Goal: Task Accomplishment & Management: Use online tool/utility

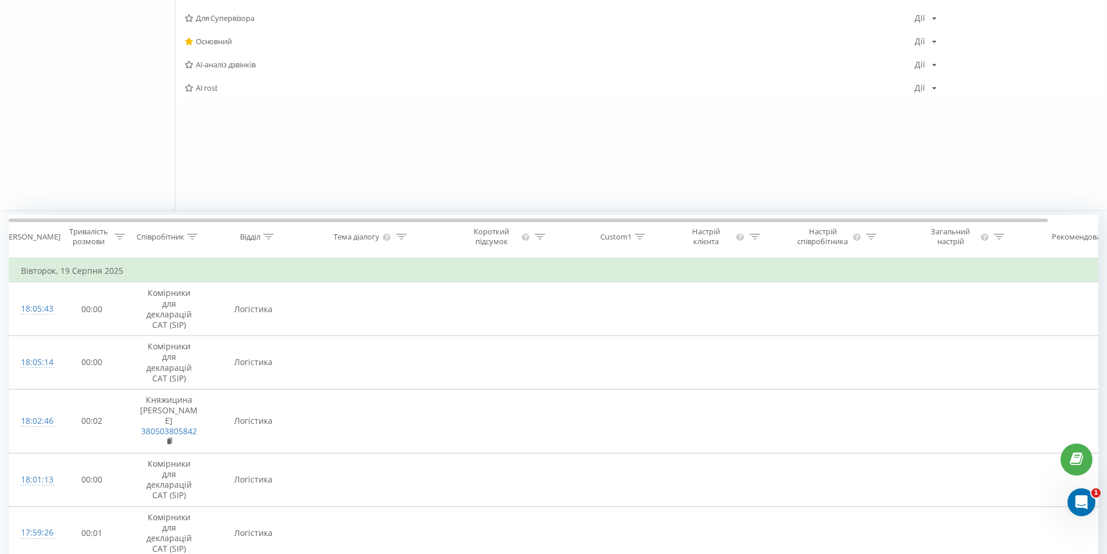
scroll to position [290, 0]
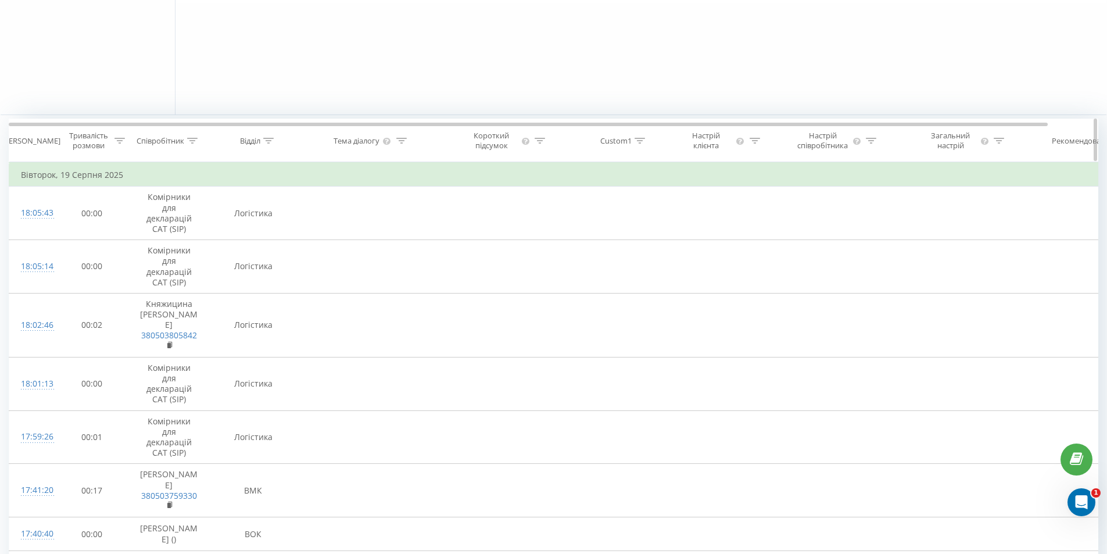
click at [199, 139] on div "Співробітник" at bounding box center [168, 141] width 81 height 10
click at [269, 141] on icon at bounding box center [268, 141] width 10 height 6
click at [249, 196] on div "Select an operator" at bounding box center [247, 196] width 83 height 9
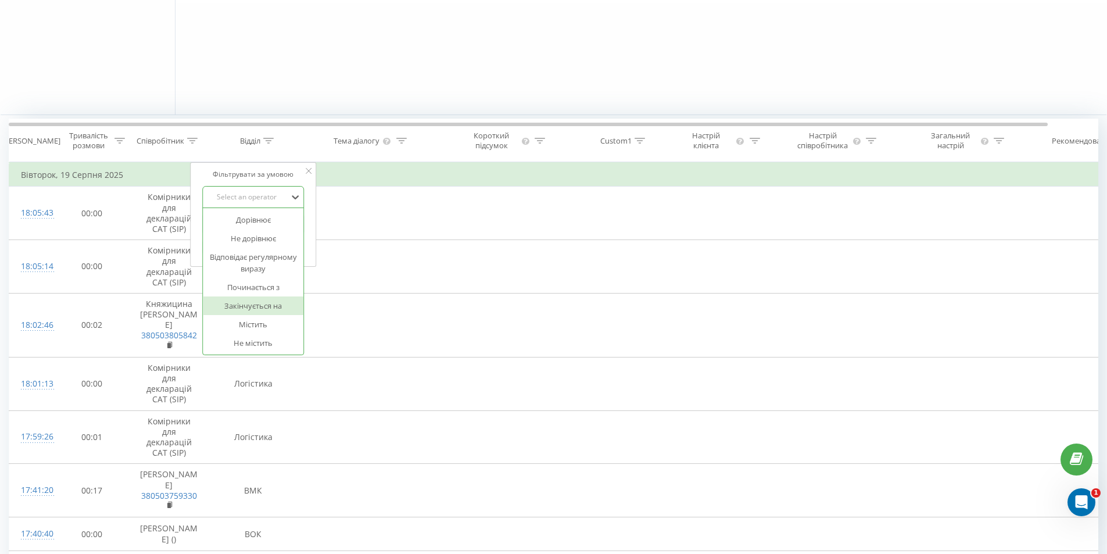
click at [254, 302] on div "Закінчується на" at bounding box center [253, 305] width 101 height 19
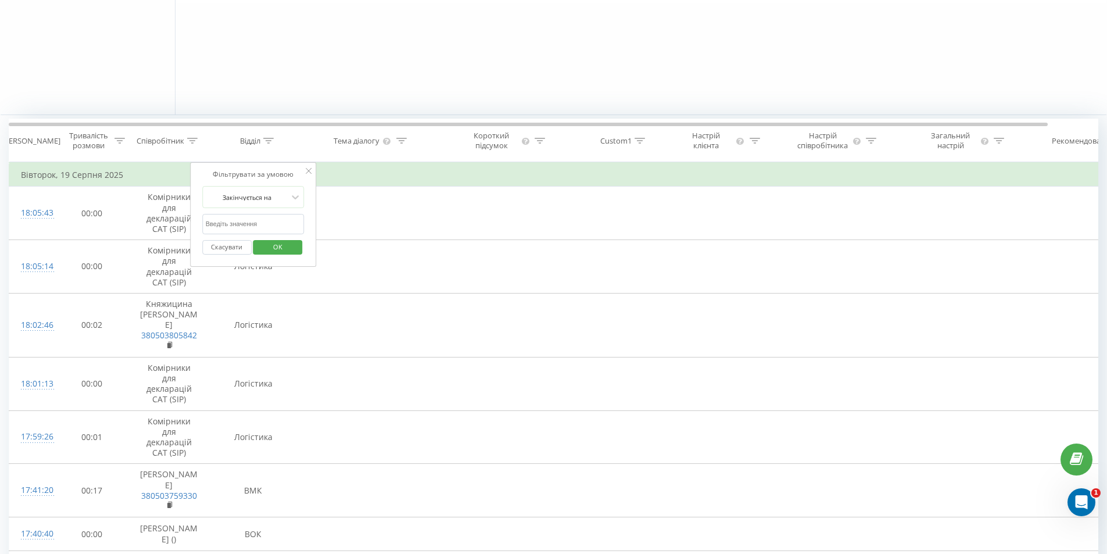
click at [247, 226] on input "text" at bounding box center [253, 224] width 102 height 20
type input "к"
click at [284, 249] on span "OK" at bounding box center [277, 247] width 33 height 18
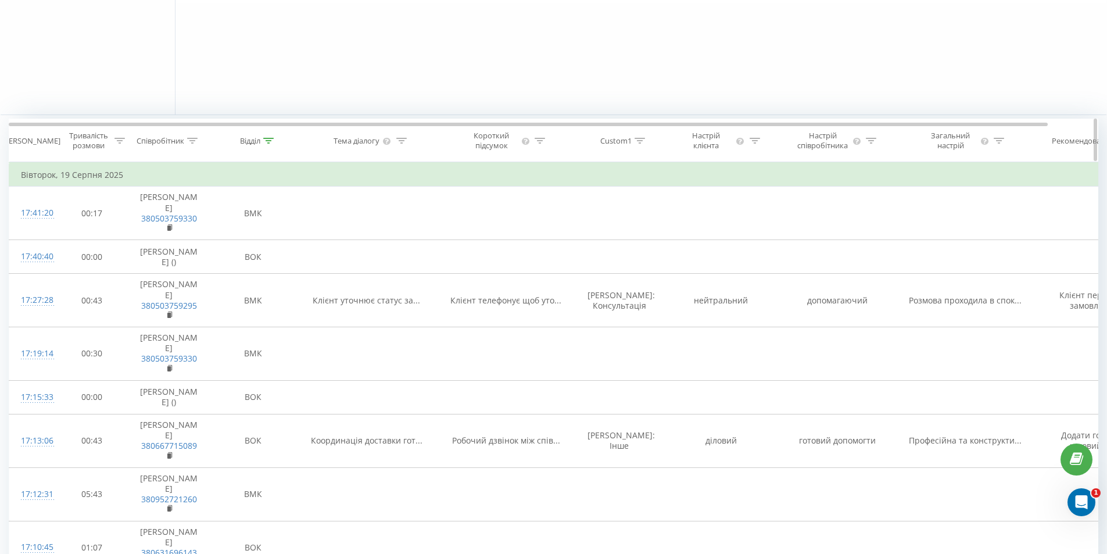
click at [114, 141] on div "Тривалість розмови" at bounding box center [95, 141] width 59 height 20
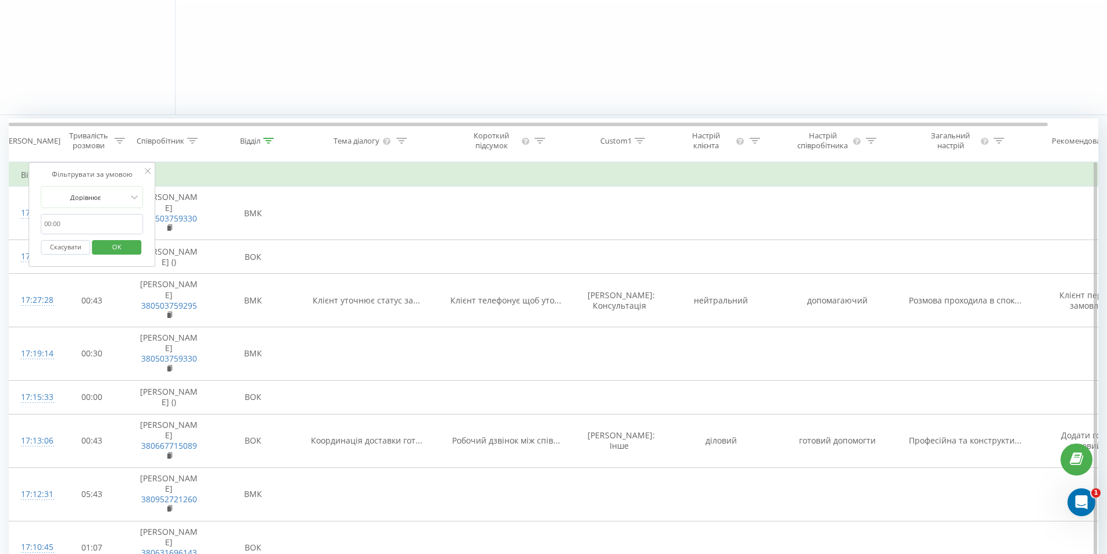
click at [92, 224] on input "text" at bounding box center [92, 224] width 102 height 20
type input "00:10"
click at [127, 244] on span "OK" at bounding box center [117, 247] width 33 height 18
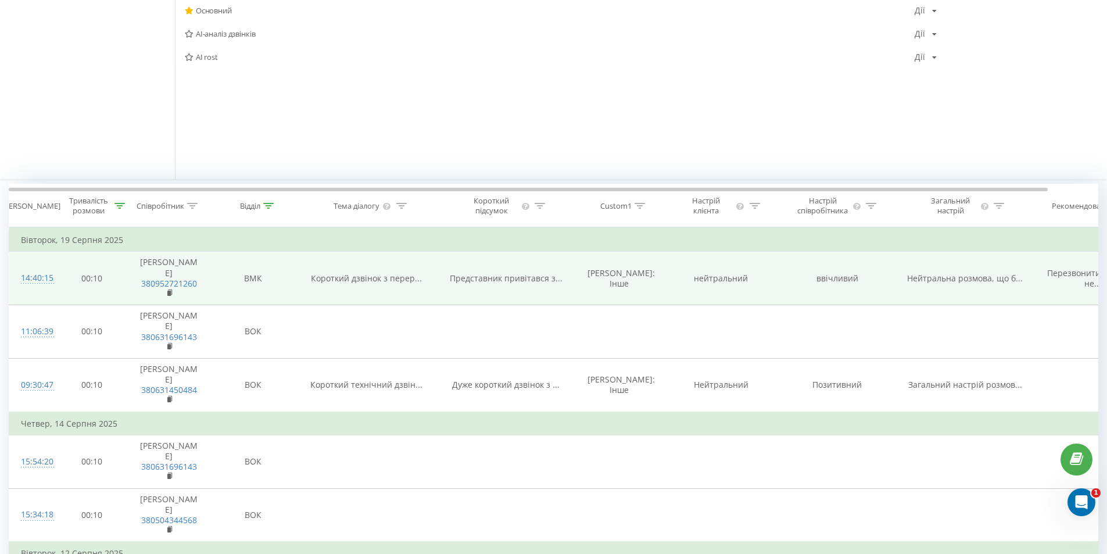
scroll to position [290, 0]
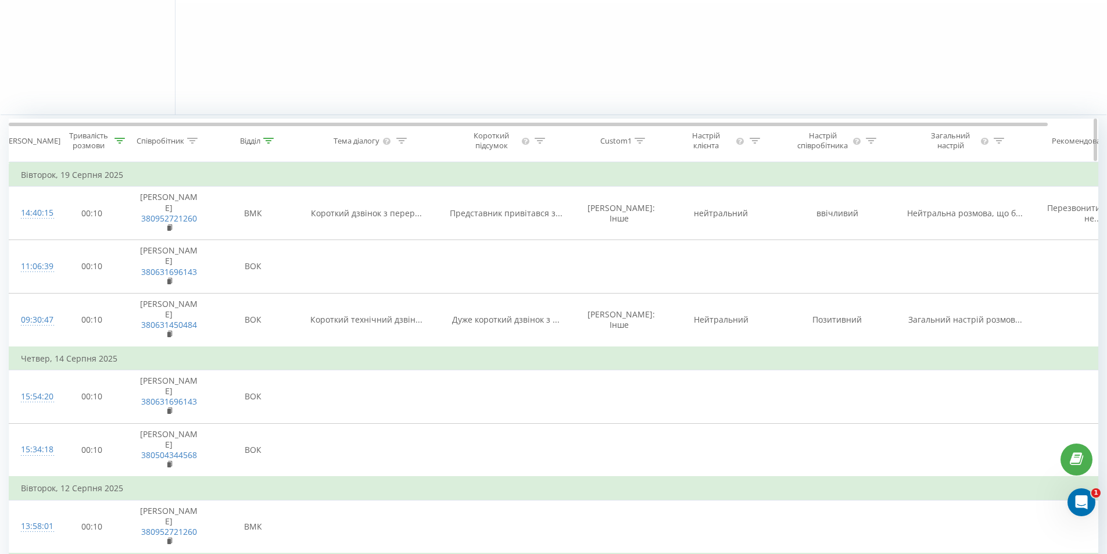
click at [189, 141] on icon at bounding box center [192, 141] width 10 height 6
click at [192, 249] on span "OK" at bounding box center [193, 247] width 33 height 18
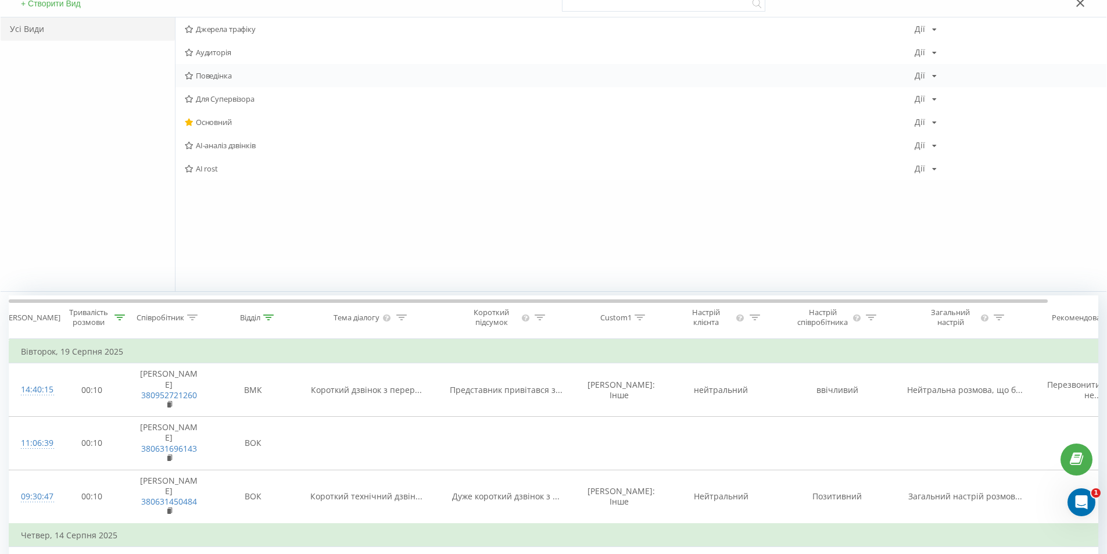
scroll to position [0, 0]
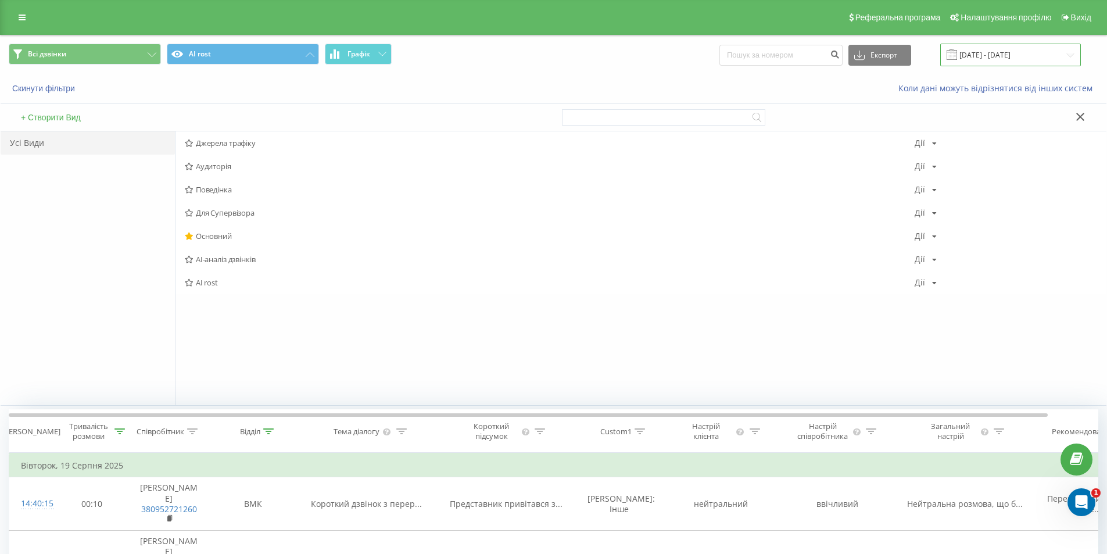
click at [1016, 53] on input "19.07.2025 - 19.08.2025" at bounding box center [1010, 55] width 141 height 23
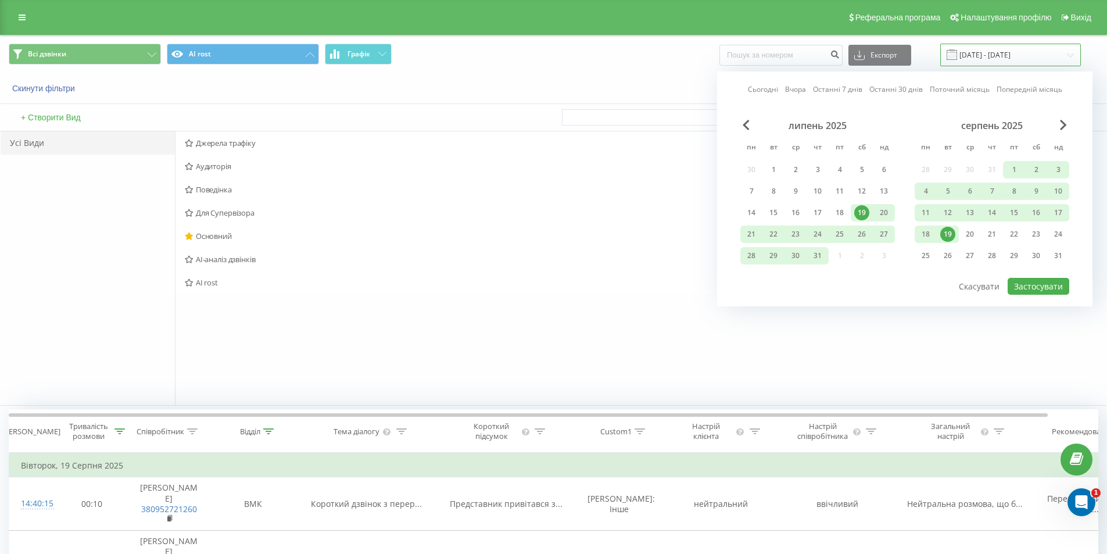
click at [1032, 54] on input "19.07.2025 - 19.08.2025" at bounding box center [1010, 55] width 141 height 23
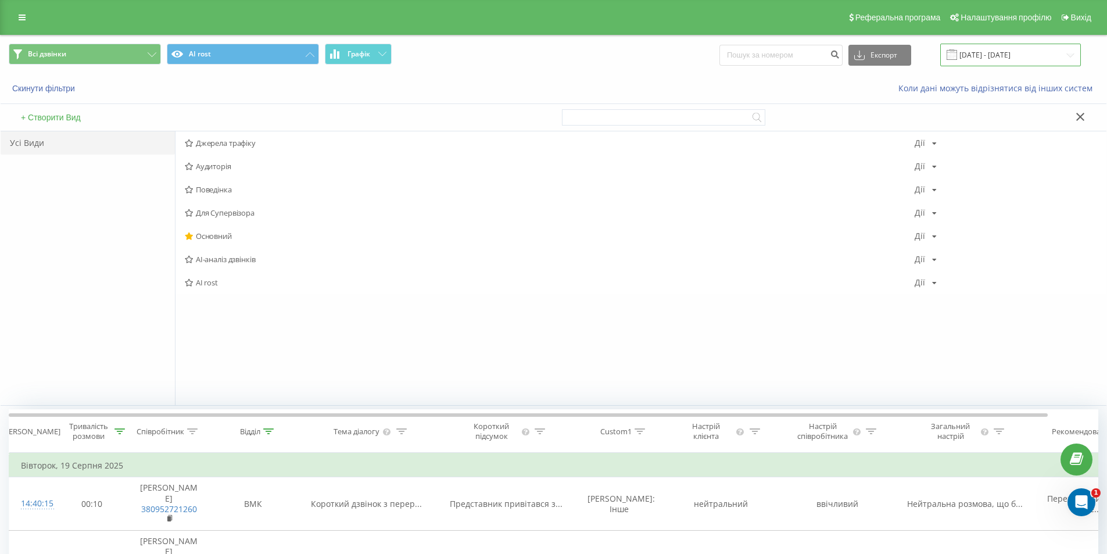
click at [1032, 53] on input "19.07.2025 - 19.08.2025" at bounding box center [1010, 55] width 141 height 23
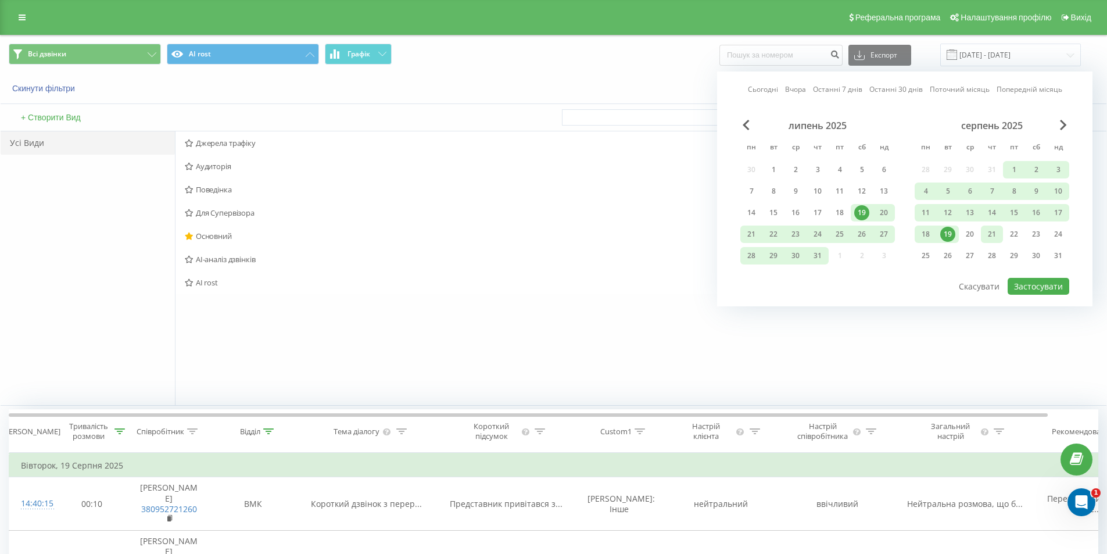
click at [997, 237] on div "21" at bounding box center [991, 234] width 15 height 15
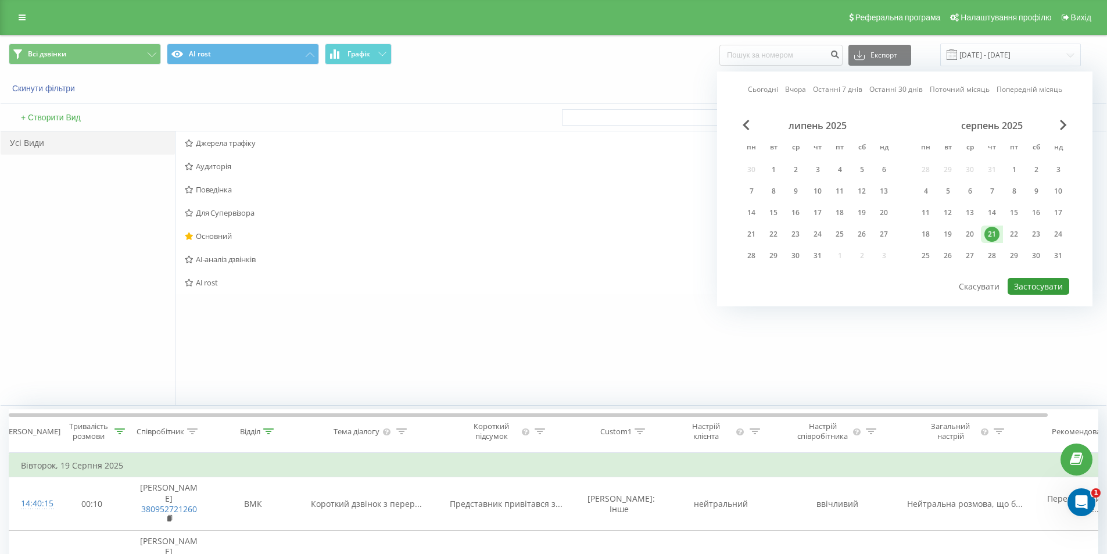
click at [1045, 288] on button "Застосувати" at bounding box center [1038, 286] width 62 height 17
type input "[DATE] - [DATE]"
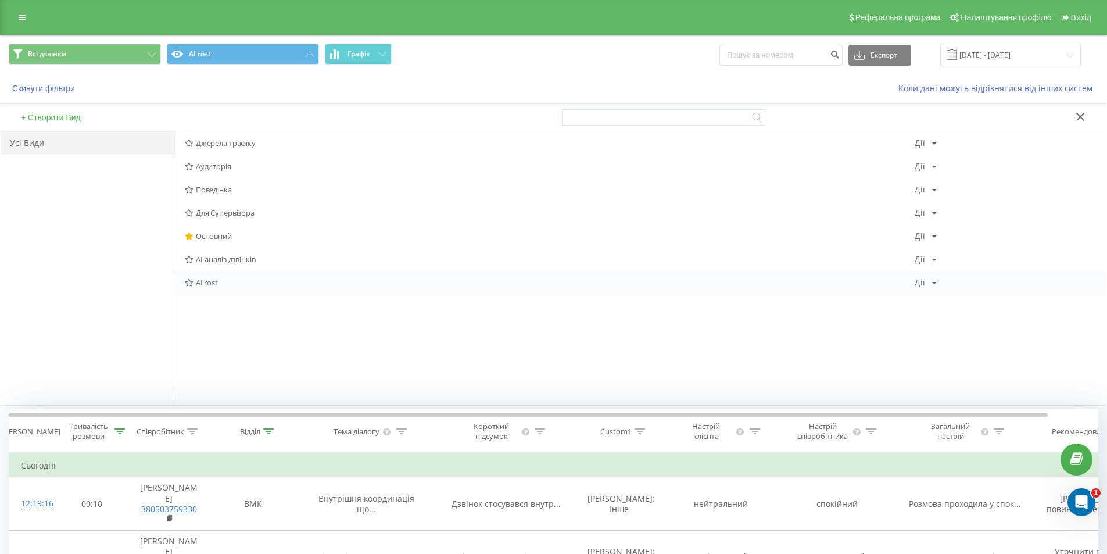
click at [245, 282] on span "AI rost" at bounding box center [550, 282] width 730 height 8
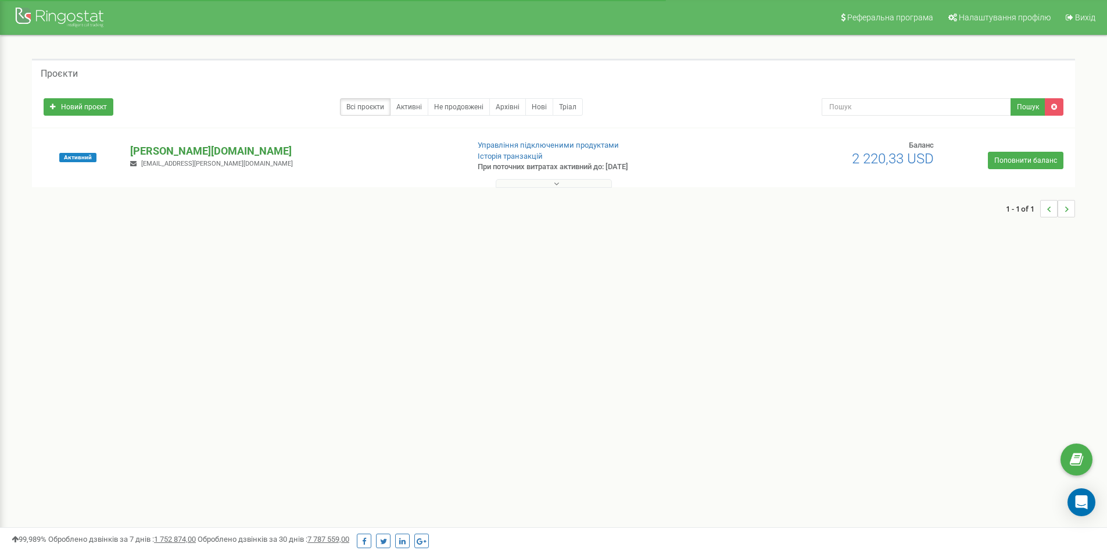
click at [144, 150] on p "[DOMAIN_NAME]" at bounding box center [294, 151] width 328 height 15
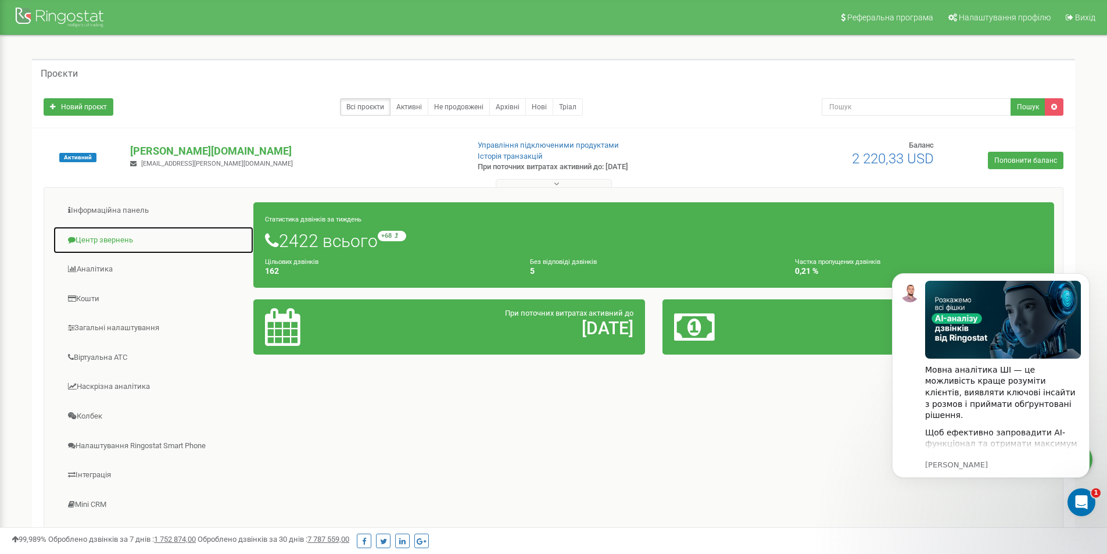
click at [113, 236] on link "Центр звернень" at bounding box center [153, 240] width 201 height 28
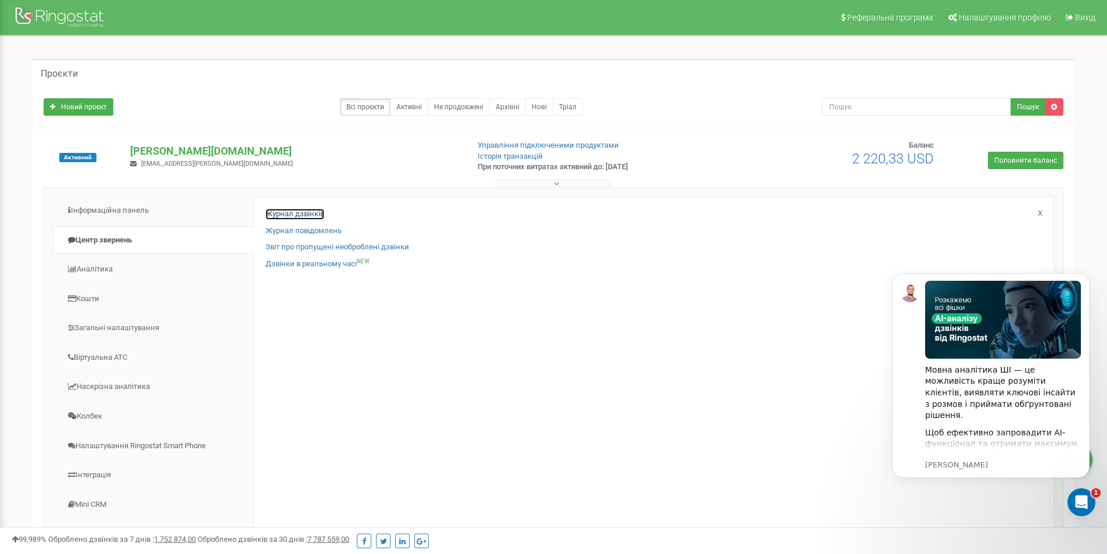
click at [273, 214] on link "Журнал дзвінків" at bounding box center [295, 214] width 59 height 11
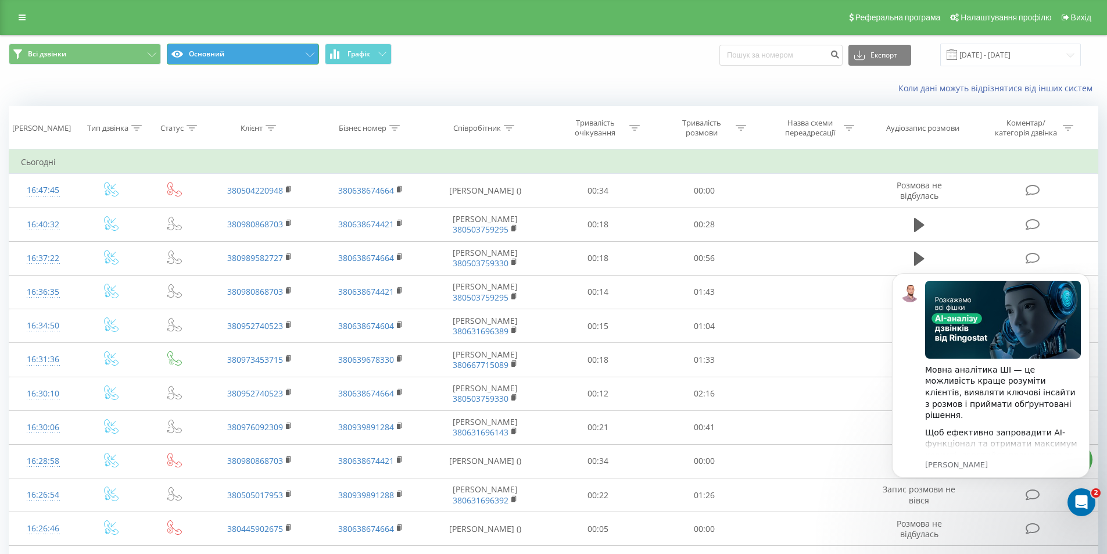
click at [294, 46] on button "Основний" at bounding box center [243, 54] width 152 height 21
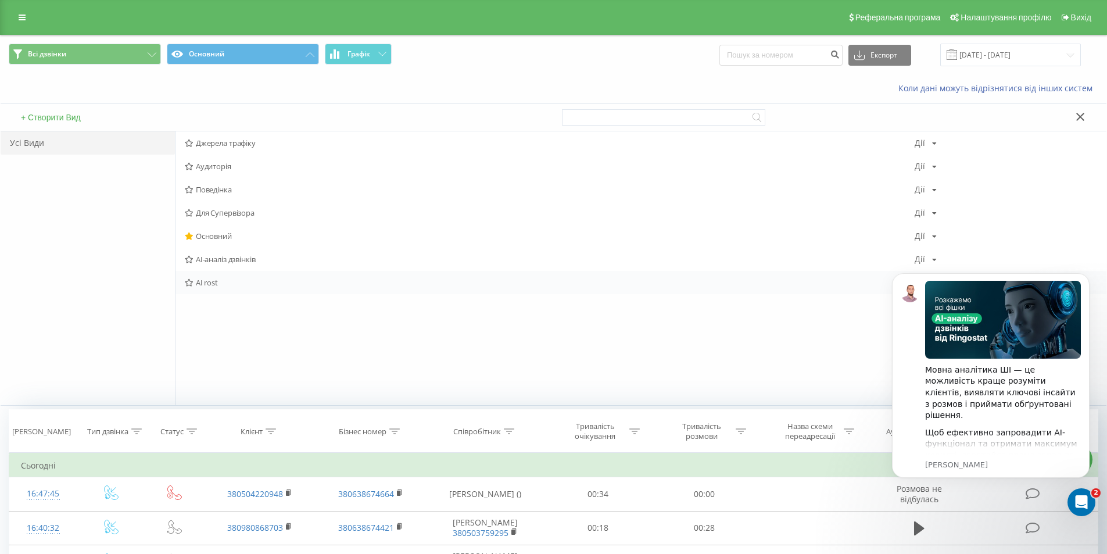
click at [207, 284] on span "AI rost" at bounding box center [550, 282] width 730 height 8
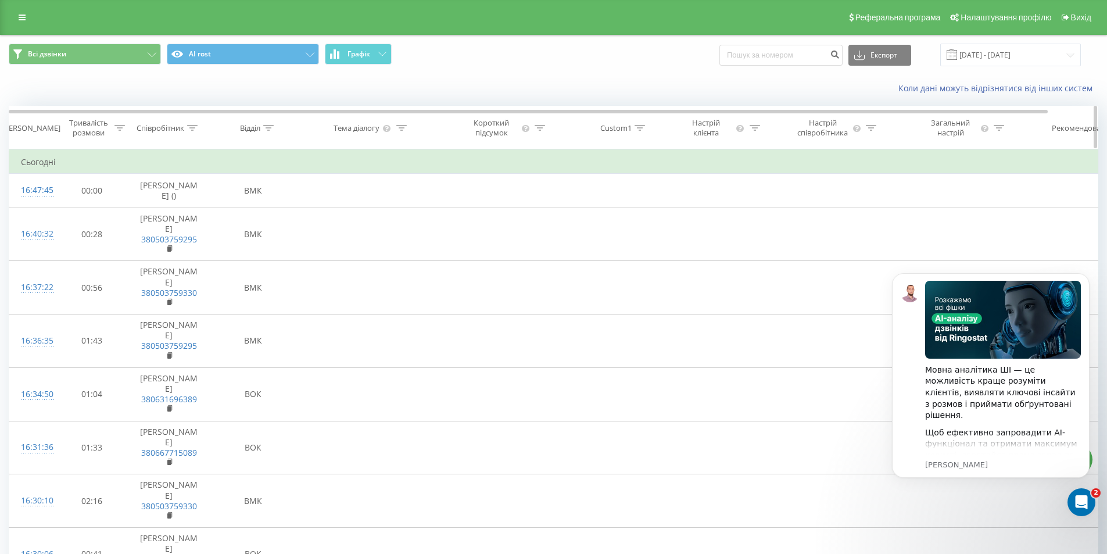
click at [189, 125] on icon at bounding box center [193, 128] width 10 height 6
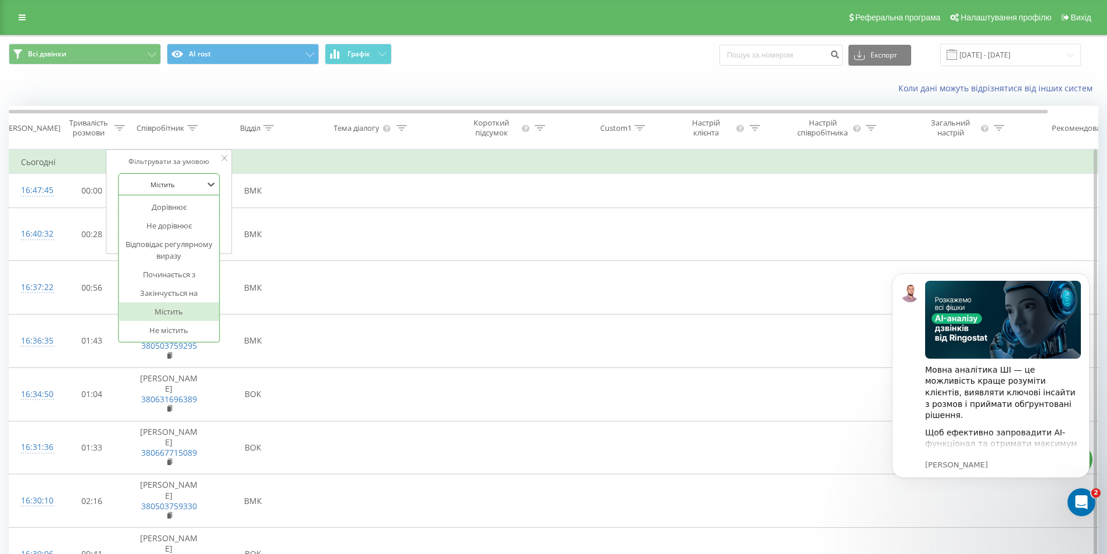
click at [176, 186] on div at bounding box center [162, 184] width 83 height 11
click at [256, 130] on div "Відділ" at bounding box center [250, 128] width 20 height 10
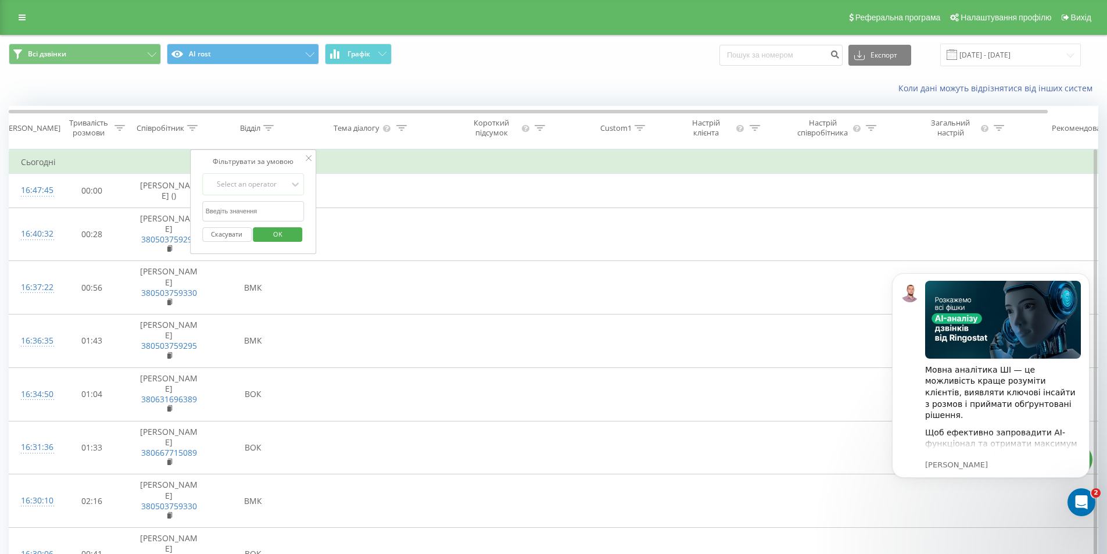
click at [273, 210] on input "text" at bounding box center [253, 211] width 102 height 20
click at [266, 186] on div "Select an operator" at bounding box center [247, 184] width 83 height 9
click at [259, 296] on div "Закінчується на" at bounding box center [253, 293] width 101 height 19
click at [256, 208] on input "text" at bounding box center [253, 211] width 102 height 20
type input "к"
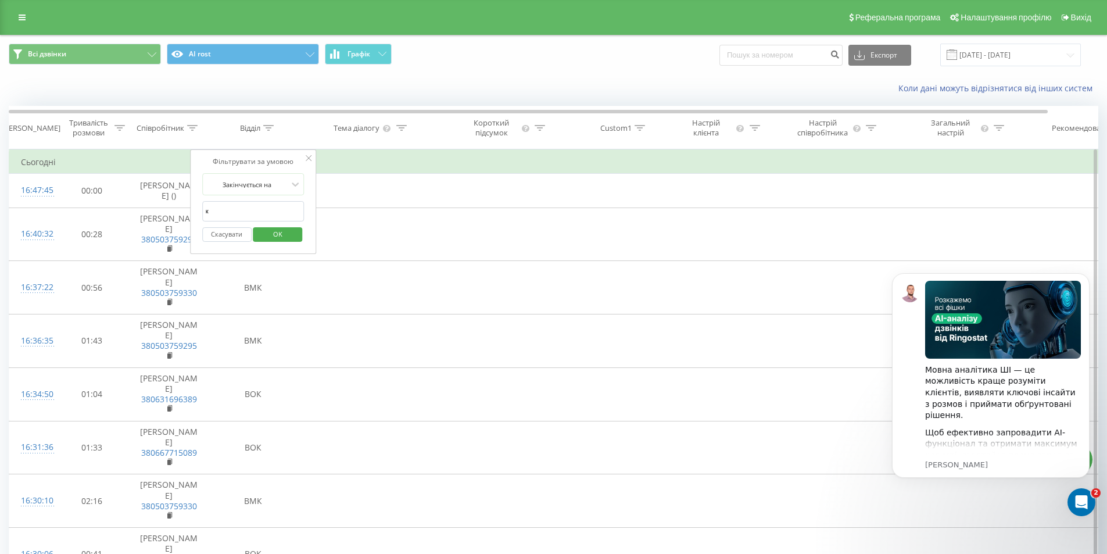
click at [299, 236] on button "OK" at bounding box center [277, 234] width 49 height 15
click at [111, 128] on div "Тривалість розмови" at bounding box center [89, 128] width 46 height 20
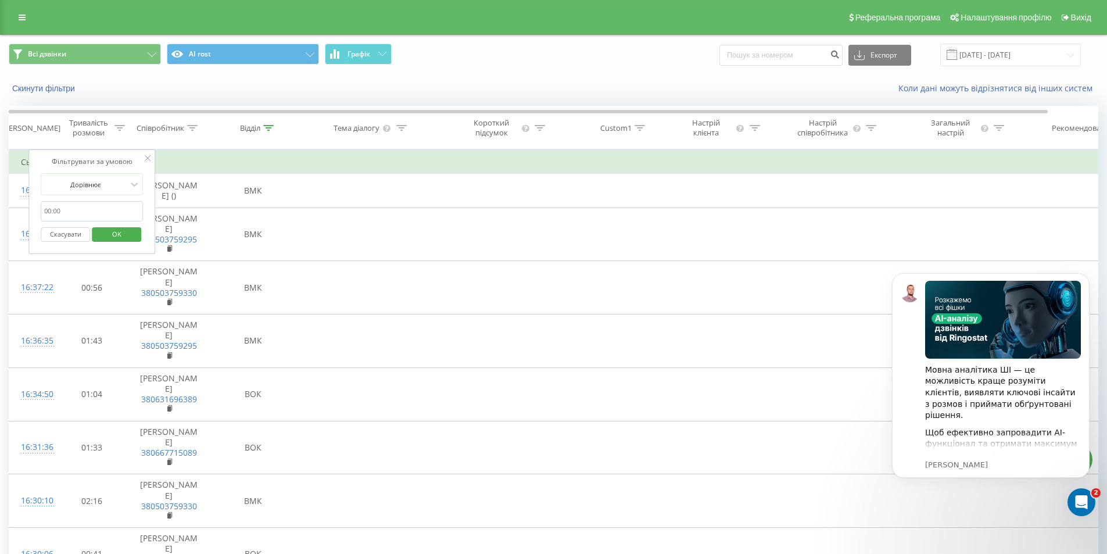
click at [84, 207] on input "text" at bounding box center [92, 211] width 102 height 20
type input "00:10"
click at [109, 180] on div at bounding box center [85, 184] width 83 height 11
click at [94, 300] on div "Більше або дорівнює" at bounding box center [91, 299] width 101 height 19
click at [119, 232] on span "OK" at bounding box center [117, 234] width 33 height 18
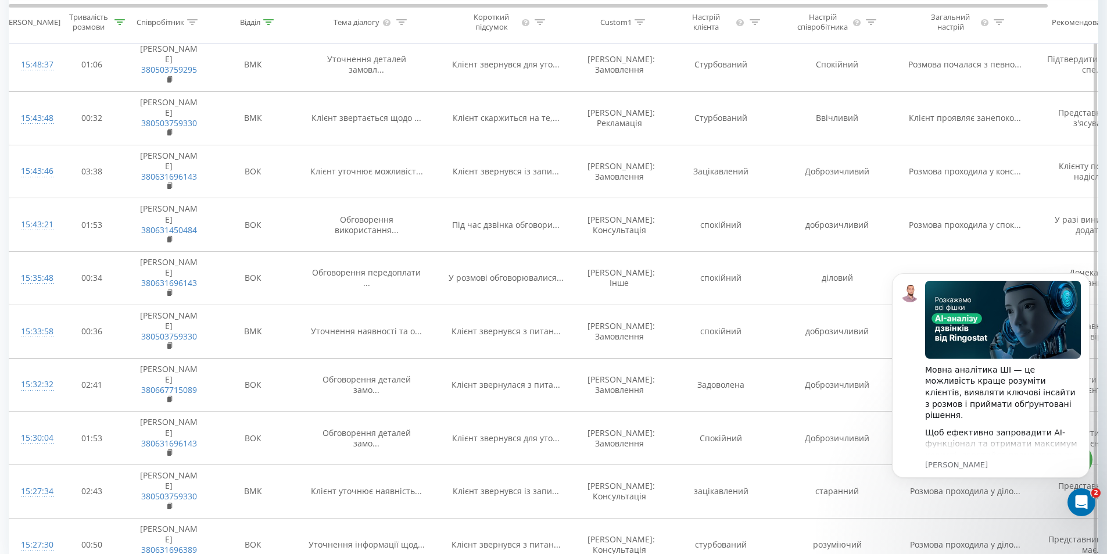
scroll to position [1046, 0]
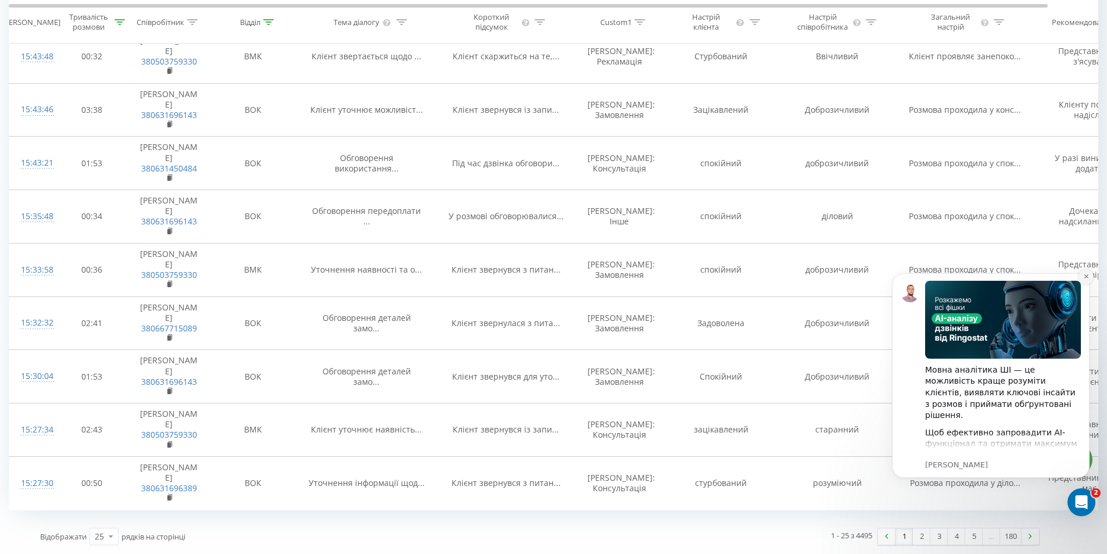
click at [1085, 276] on icon "Dismiss notification" at bounding box center [1086, 276] width 4 height 4
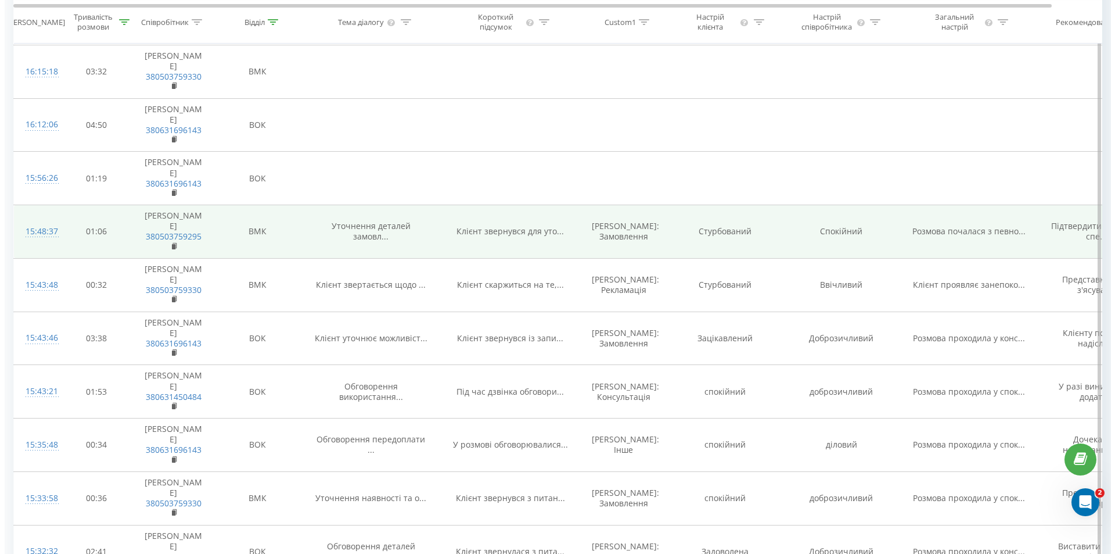
scroll to position [813, 0]
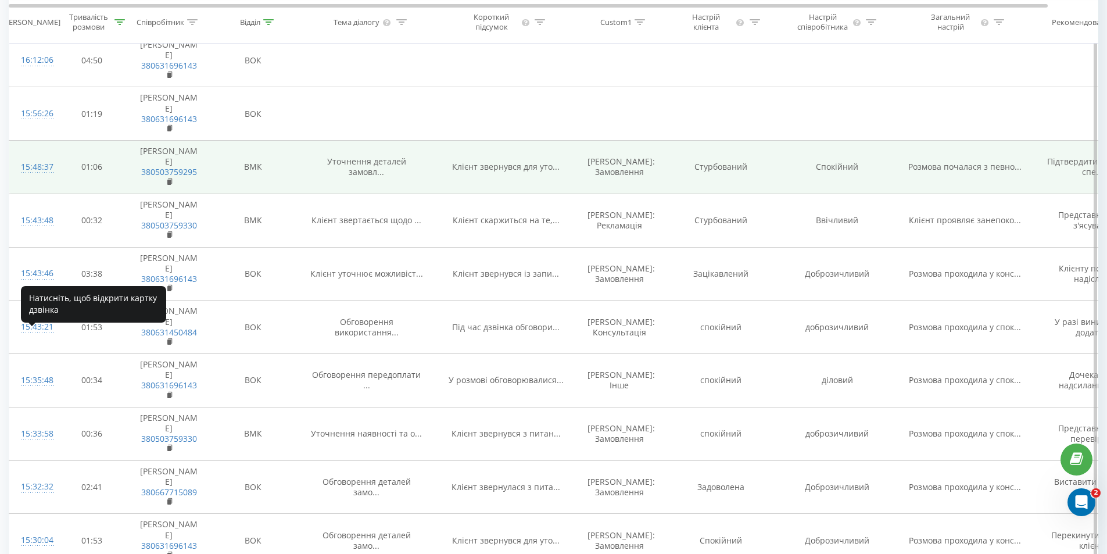
click at [44, 178] on div "15:48:37" at bounding box center [32, 167] width 23 height 23
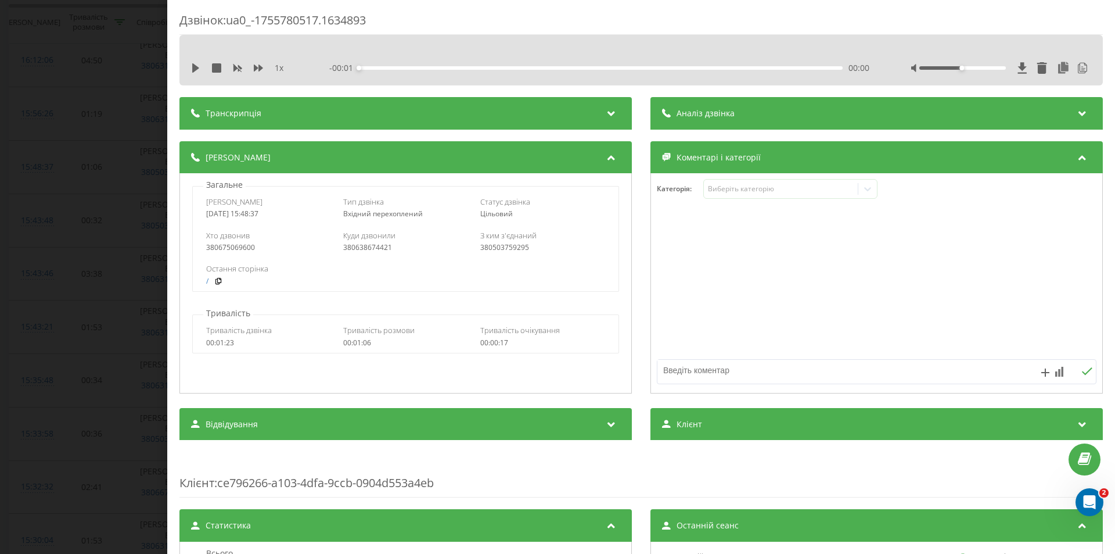
click at [282, 107] on div "Транскрипція" at bounding box center [406, 113] width 453 height 33
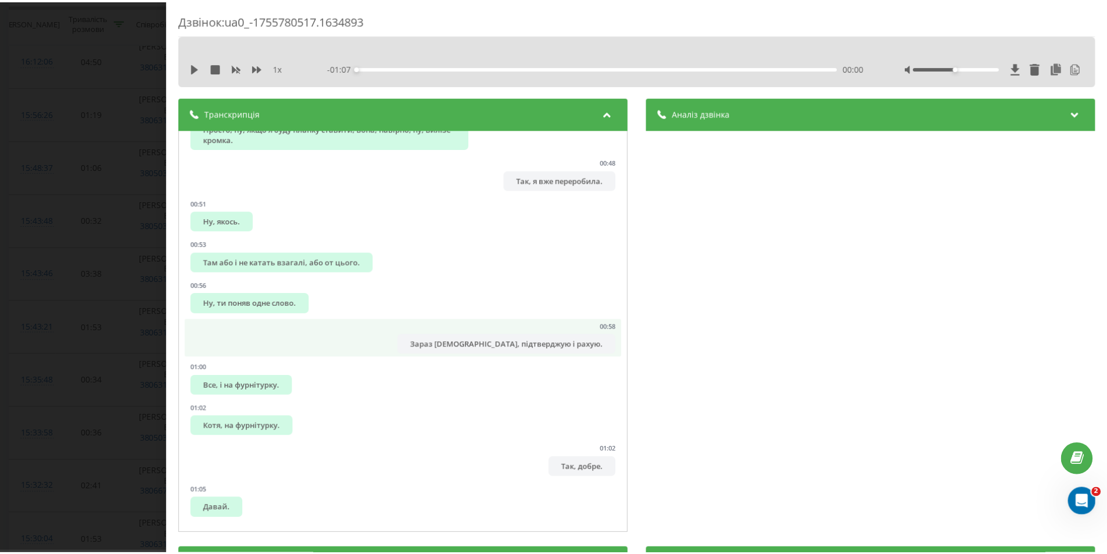
scroll to position [883, 0]
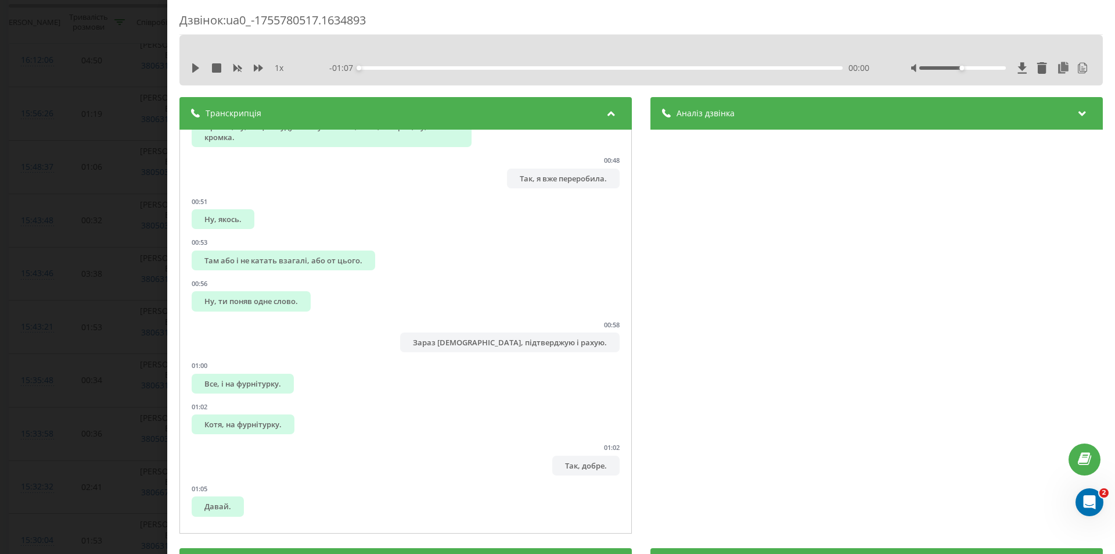
click at [94, 259] on div "Дзвінок : ua0_-1755780517.1634893 1 x - 01:07 00:00 00:00 Транскрипція 00:01 Ал…" at bounding box center [557, 277] width 1115 height 554
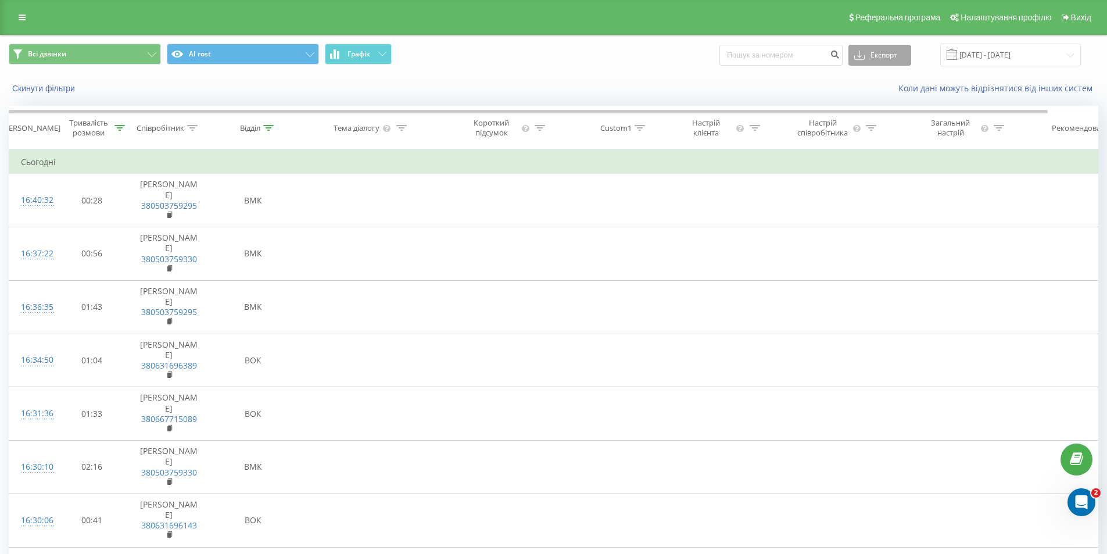
click at [894, 46] on button "Експорт" at bounding box center [879, 55] width 63 height 21
click at [875, 120] on span ".xlsx" at bounding box center [866, 118] width 17 height 11
click at [194, 128] on icon at bounding box center [193, 128] width 10 height 6
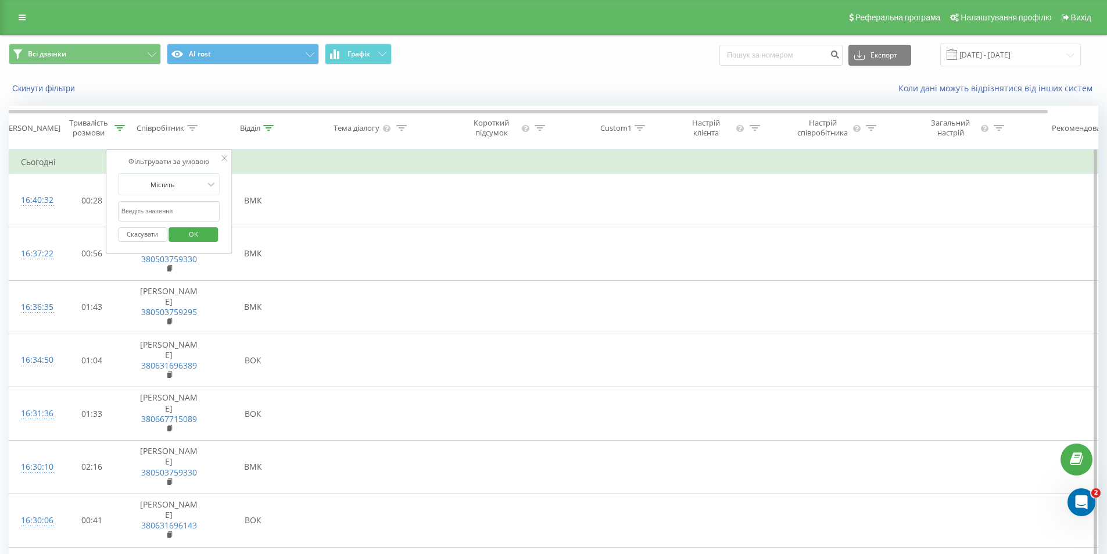
click at [152, 208] on input "text" at bounding box center [169, 211] width 102 height 20
type input "шутенко"
click at [202, 238] on span "OK" at bounding box center [193, 234] width 33 height 18
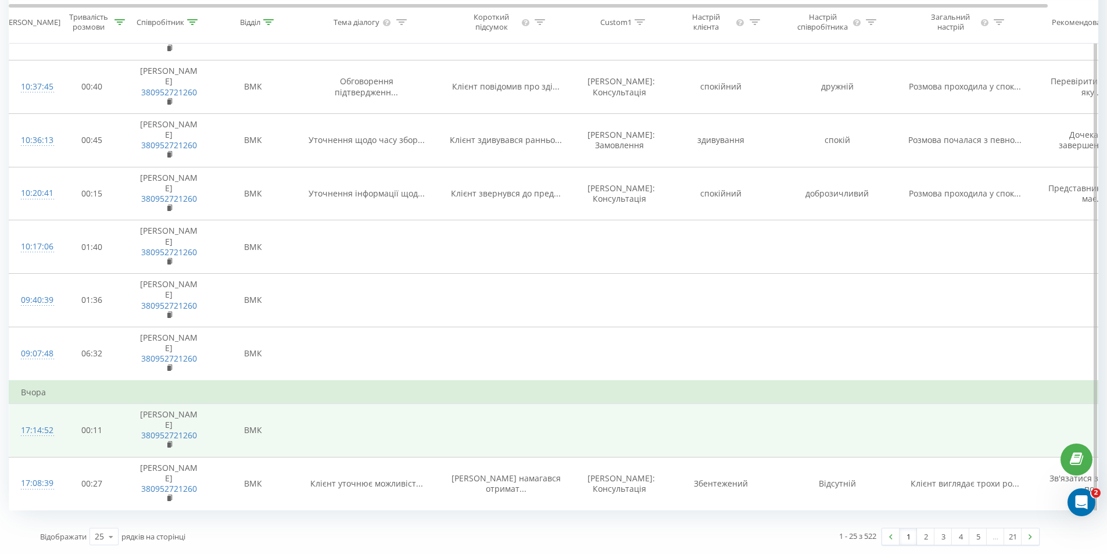
scroll to position [1284, 0]
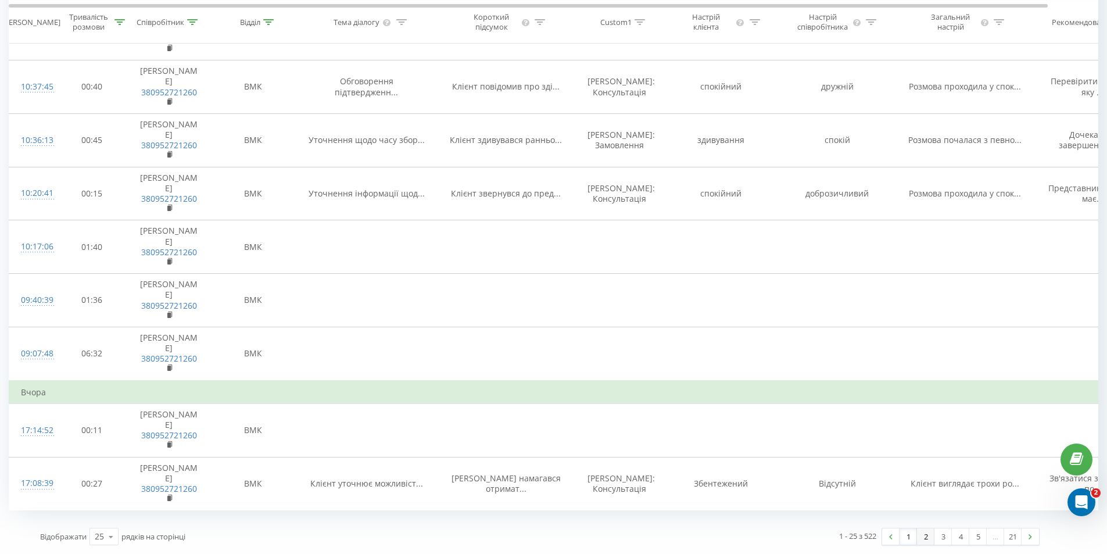
click at [925, 535] on link "2" at bounding box center [925, 536] width 17 height 16
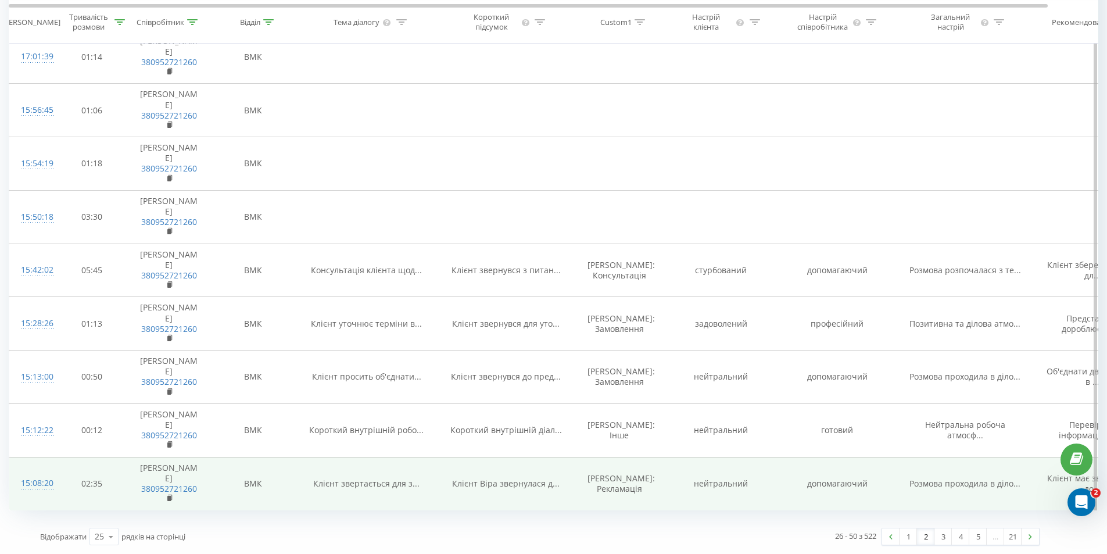
scroll to position [1284, 0]
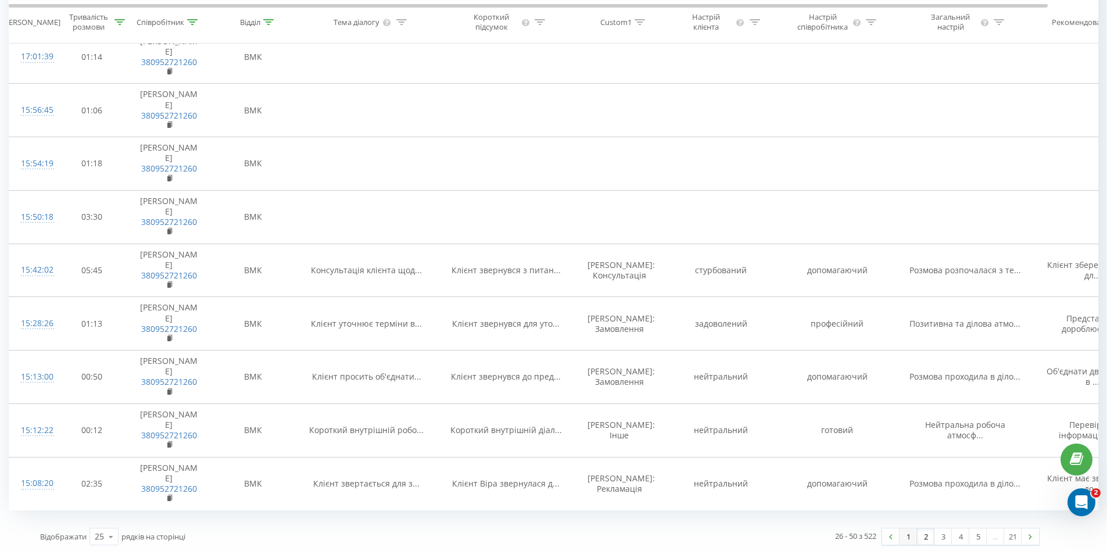
click at [908, 538] on link "1" at bounding box center [907, 536] width 17 height 16
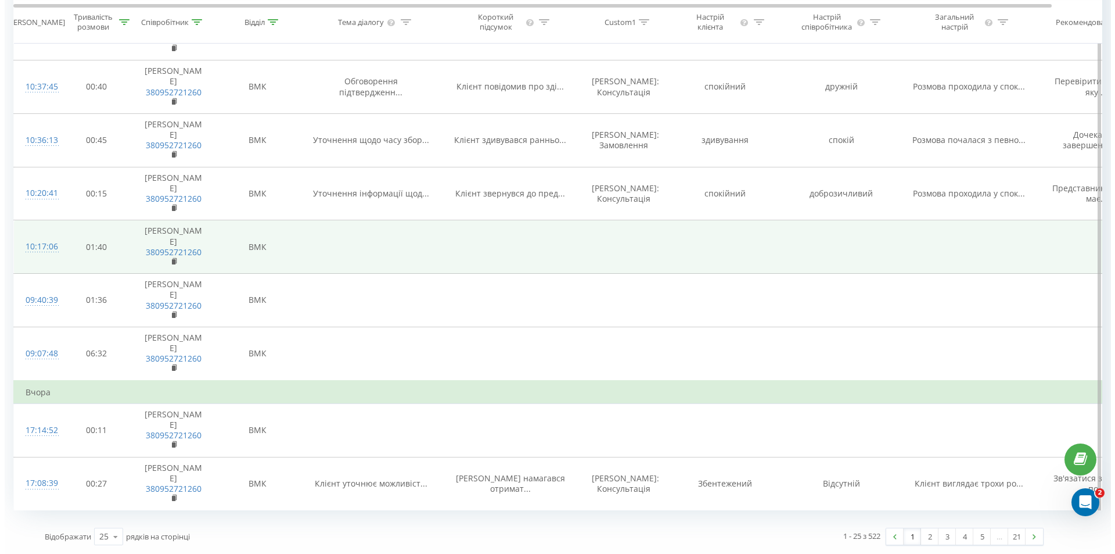
scroll to position [1284, 0]
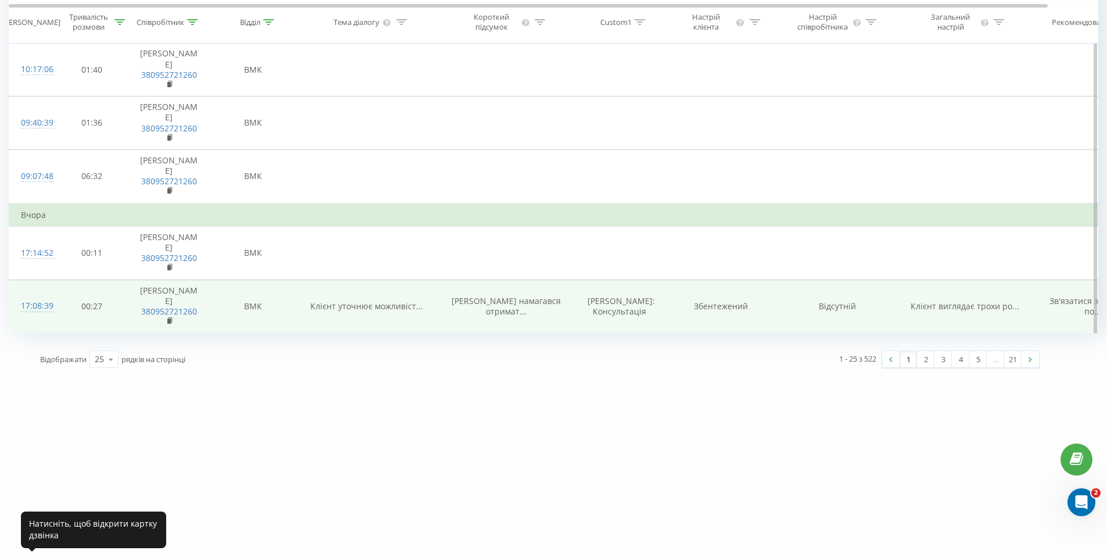
click at [44, 317] on div "17:08:39" at bounding box center [32, 306] width 23 height 23
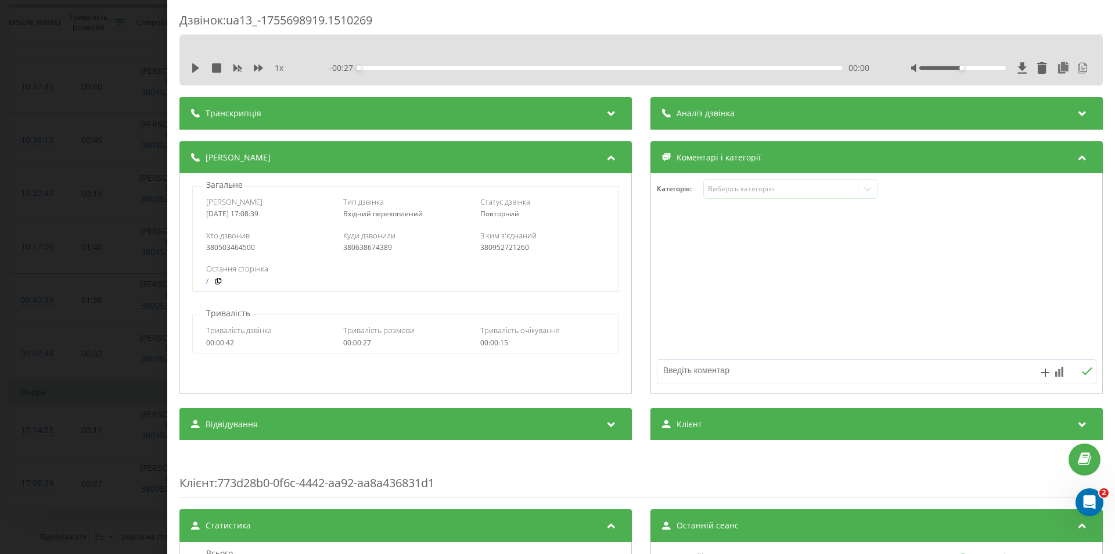
click at [305, 115] on div "Транскрипція" at bounding box center [406, 113] width 453 height 33
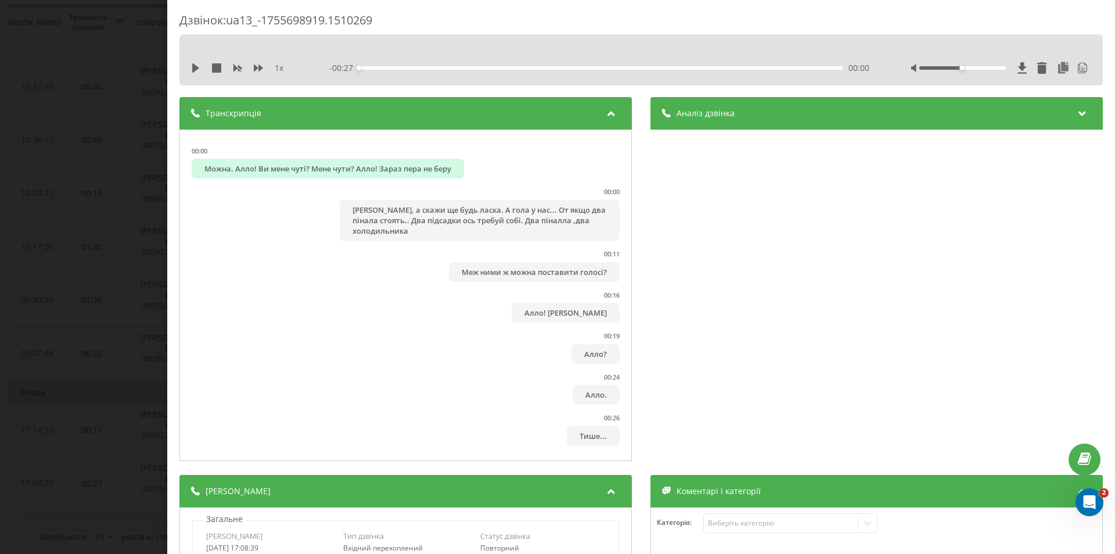
scroll to position [2, 0]
click at [730, 112] on div "Аналіз дзвінка" at bounding box center [877, 113] width 453 height 33
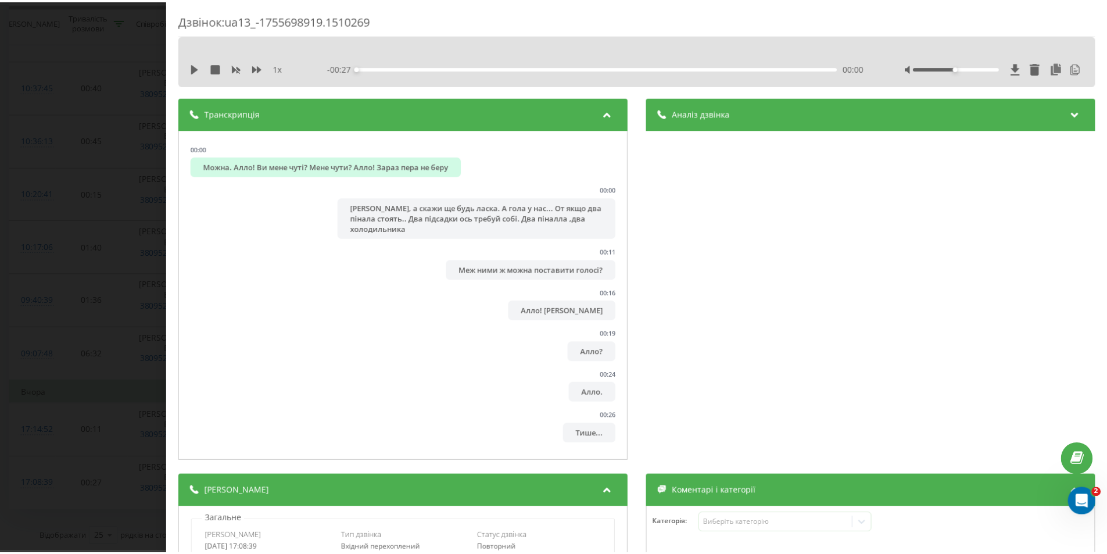
scroll to position [0, 0]
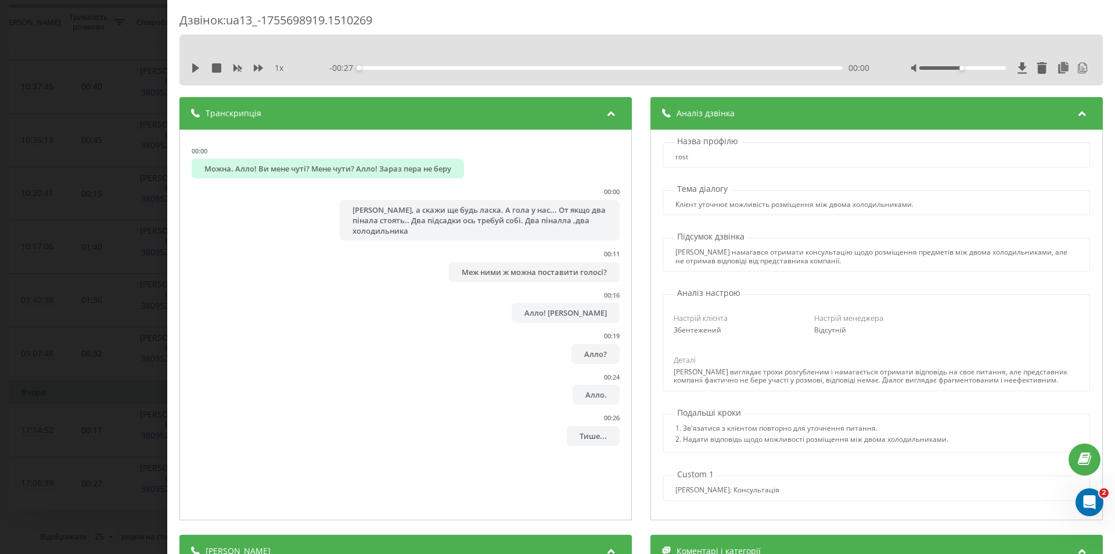
click at [129, 188] on div "Дзвінок : ua13_-1755698919.1510269 1 x - 00:27 00:00 00:00 Транскрипція 00:00 М…" at bounding box center [557, 277] width 1115 height 554
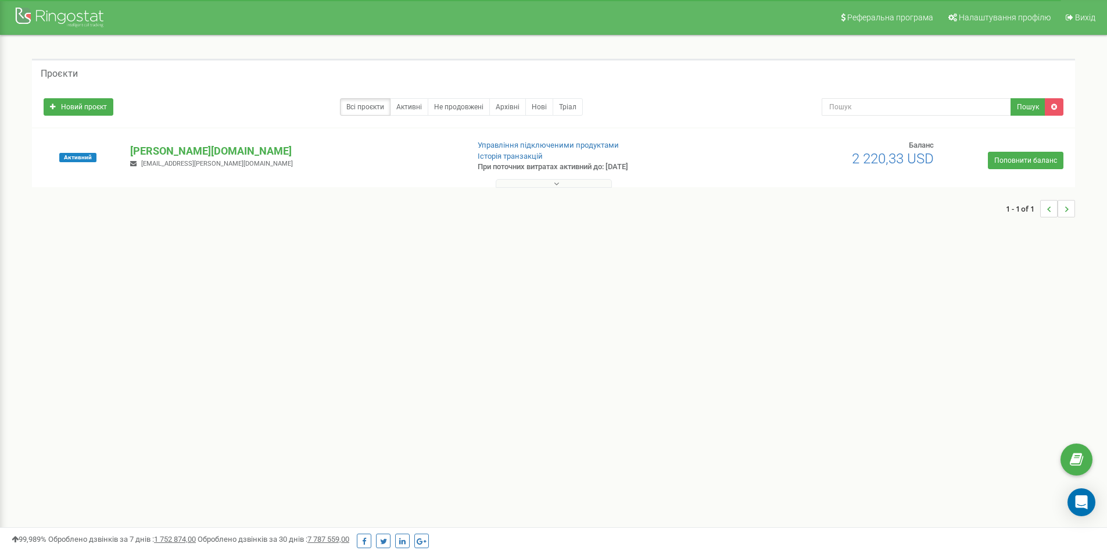
click at [149, 151] on p "[PERSON_NAME][DOMAIN_NAME]" at bounding box center [294, 151] width 328 height 15
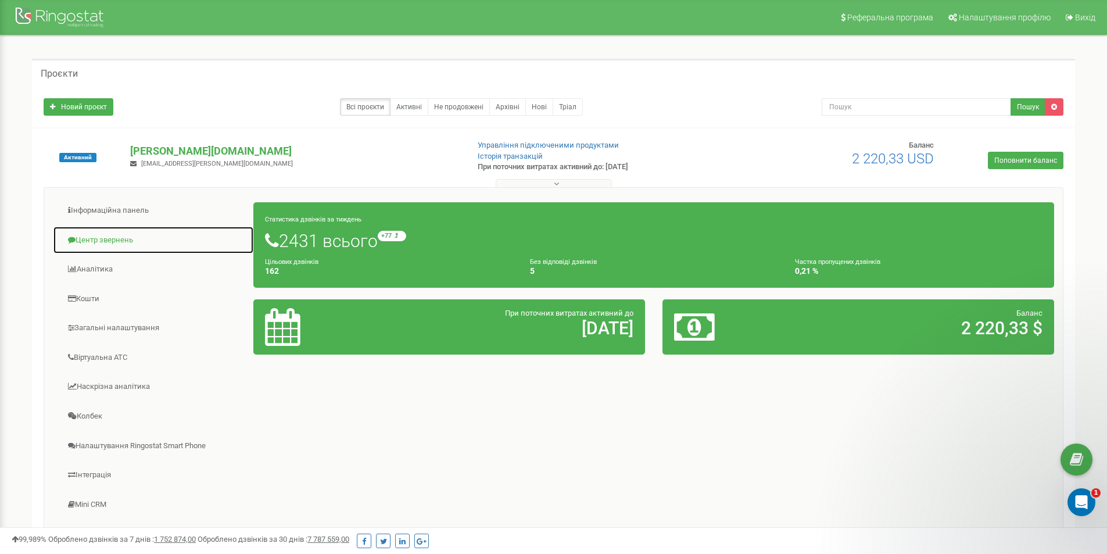
click at [103, 243] on link "Центр звернень" at bounding box center [153, 240] width 201 height 28
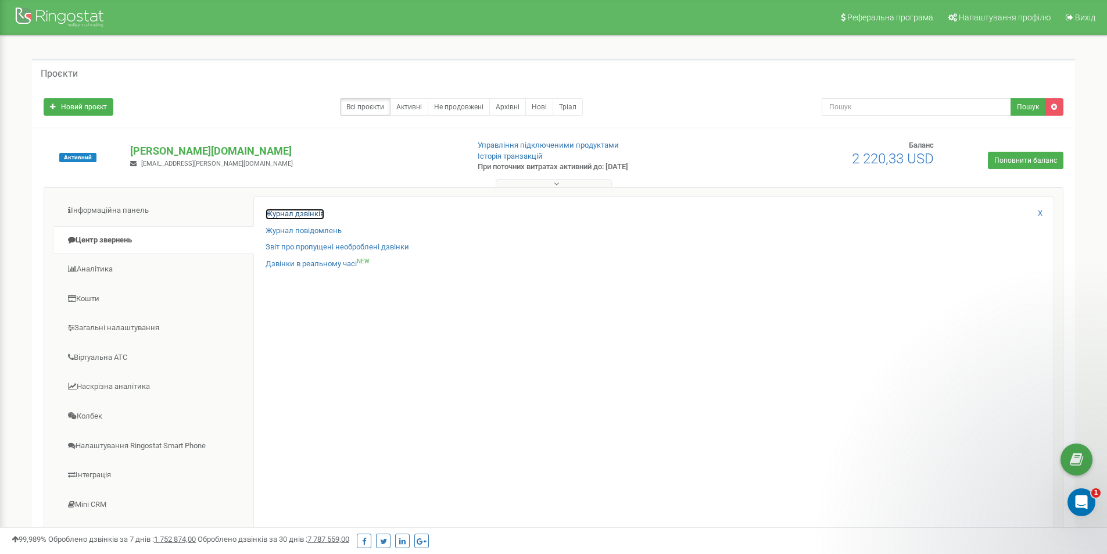
click at [273, 214] on link "Журнал дзвінків" at bounding box center [295, 214] width 59 height 11
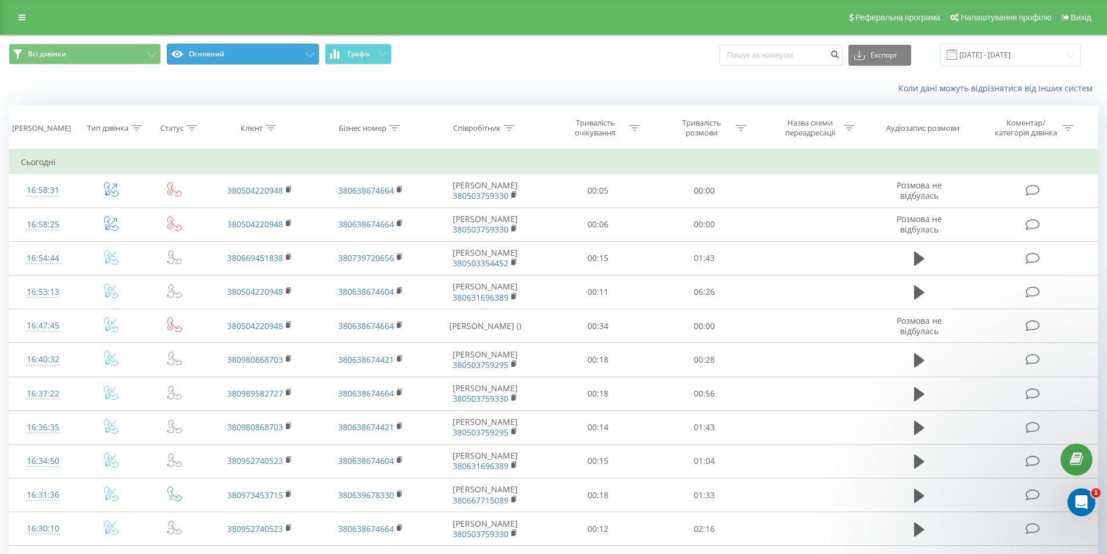
click at [284, 60] on button "Основний" at bounding box center [243, 54] width 152 height 21
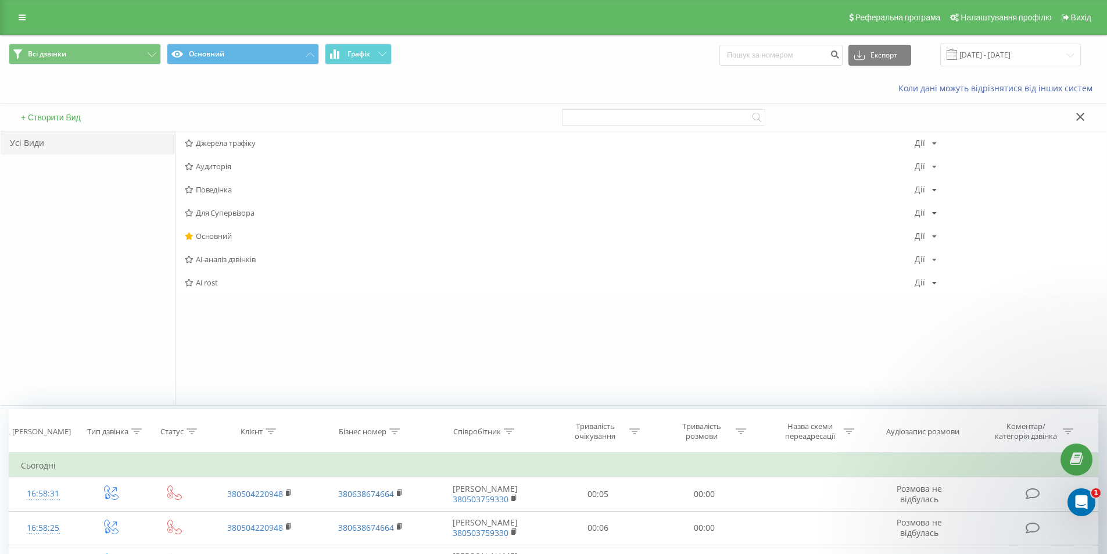
click at [216, 284] on span "AI rost" at bounding box center [550, 282] width 730 height 8
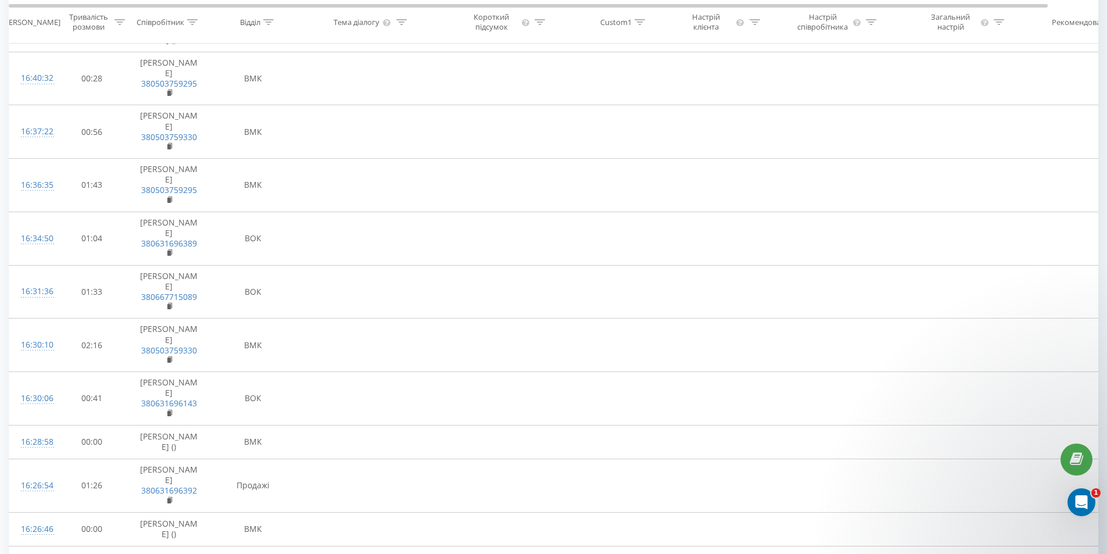
scroll to position [232, 0]
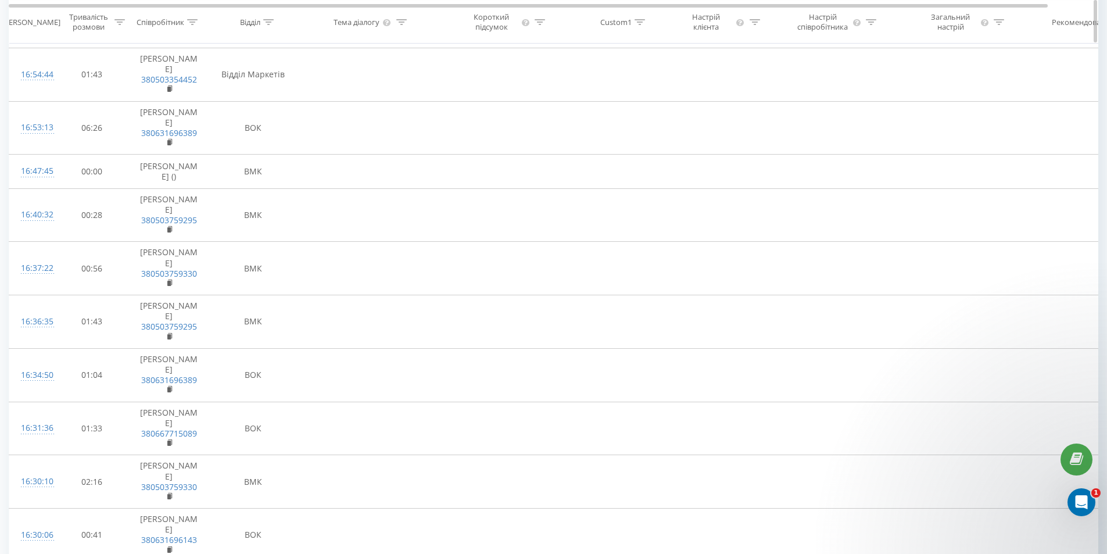
click at [261, 21] on div "Відділ" at bounding box center [257, 22] width 34 height 10
click at [243, 80] on div "Select an operator" at bounding box center [247, 77] width 83 height 9
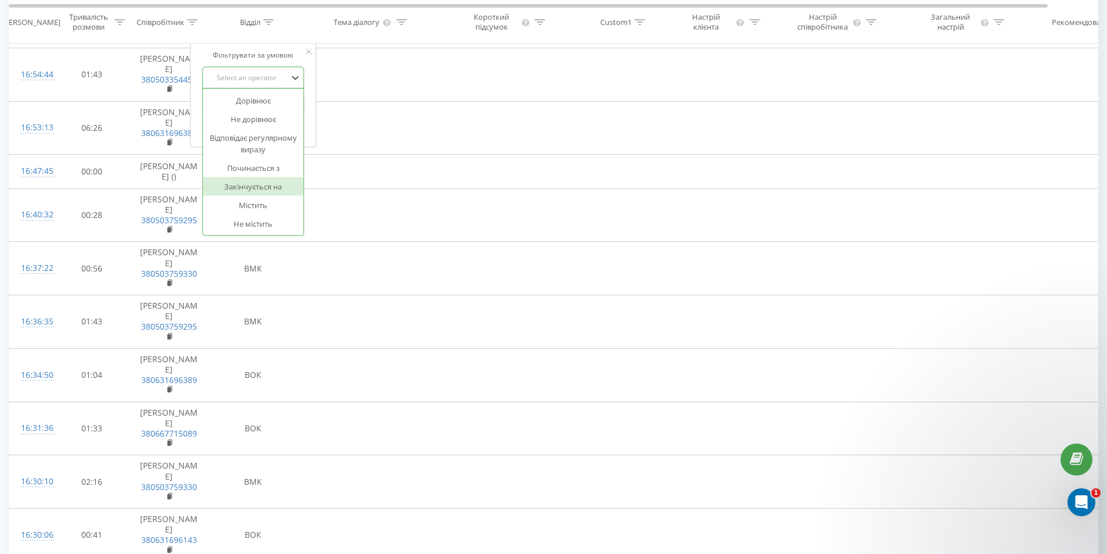
click at [256, 189] on div "Закінчується на" at bounding box center [253, 186] width 101 height 19
drag, startPoint x: 237, startPoint y: 105, endPoint x: 239, endPoint y: 113, distance: 8.9
click at [237, 105] on input "text" at bounding box center [253, 105] width 102 height 20
type input "к"
click at [278, 133] on span "OK" at bounding box center [277, 127] width 33 height 18
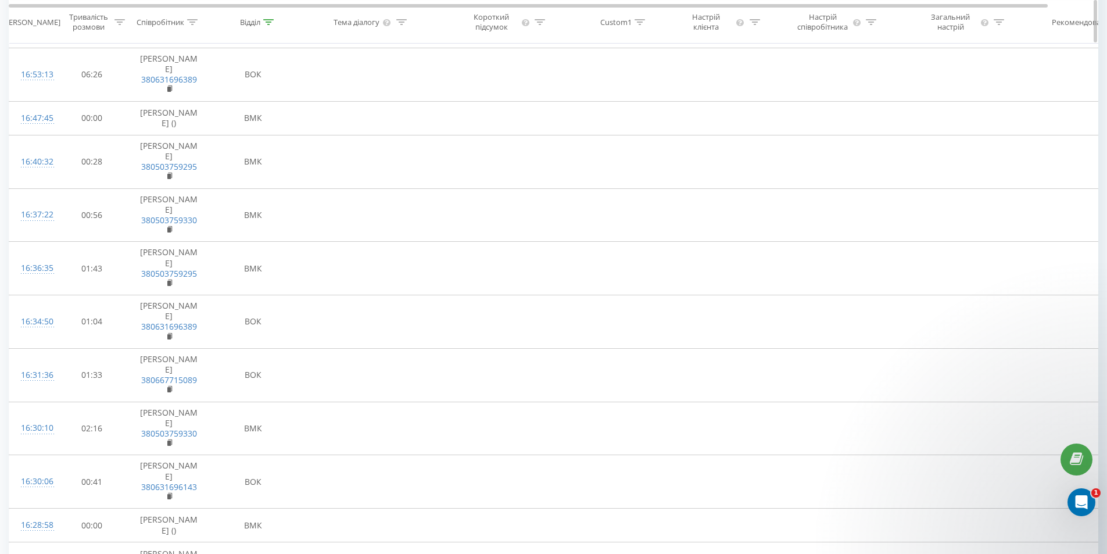
click at [114, 19] on div "Тривалість розмови" at bounding box center [95, 22] width 59 height 20
click at [84, 104] on input "text" at bounding box center [92, 105] width 102 height 20
type input "00:10"
click at [127, 129] on span "OK" at bounding box center [117, 127] width 33 height 18
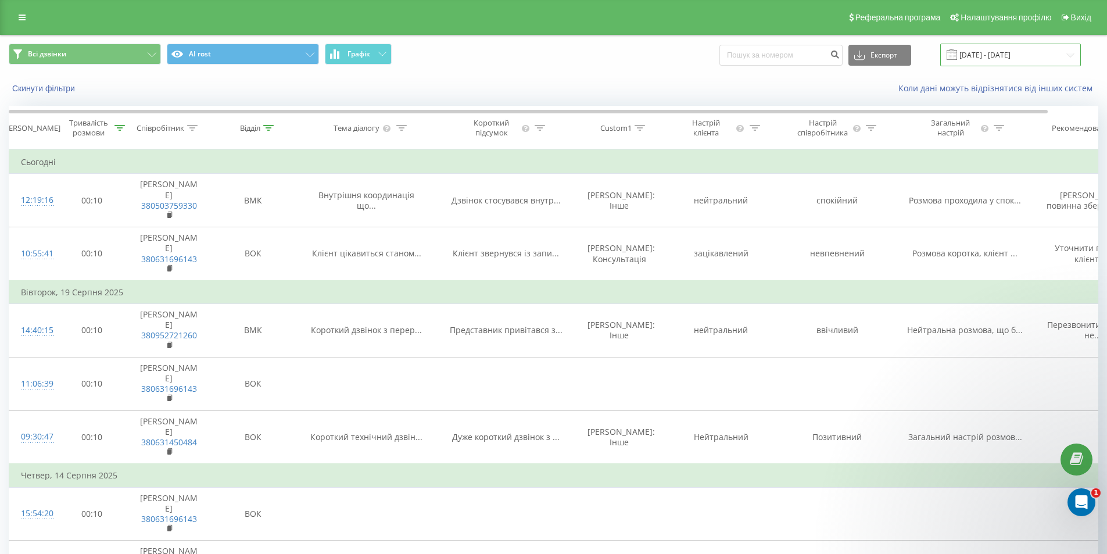
click at [1028, 50] on input "[DATE] - [DATE]" at bounding box center [1010, 55] width 141 height 23
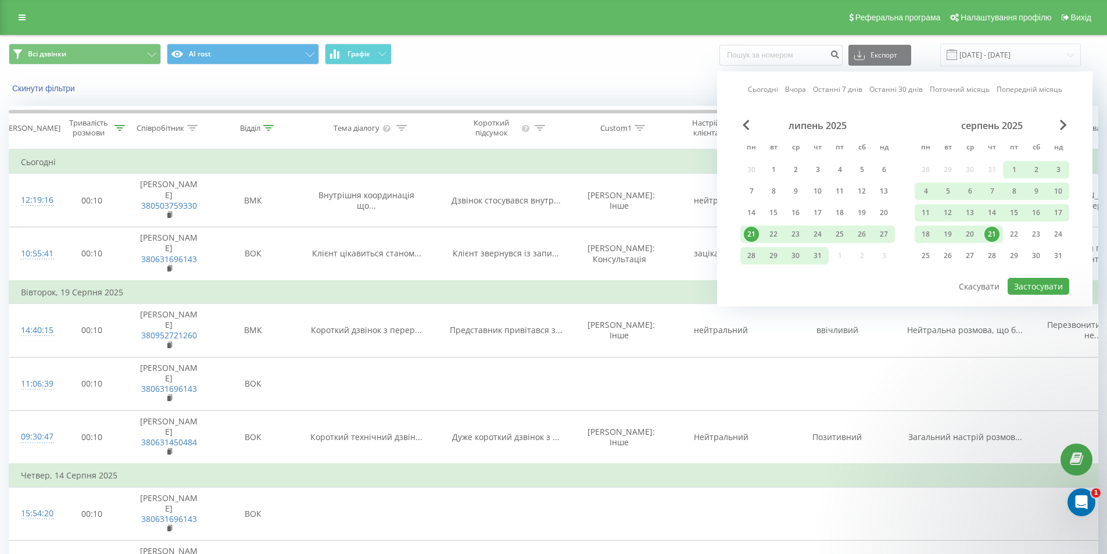
click at [991, 232] on div "21" at bounding box center [991, 234] width 15 height 15
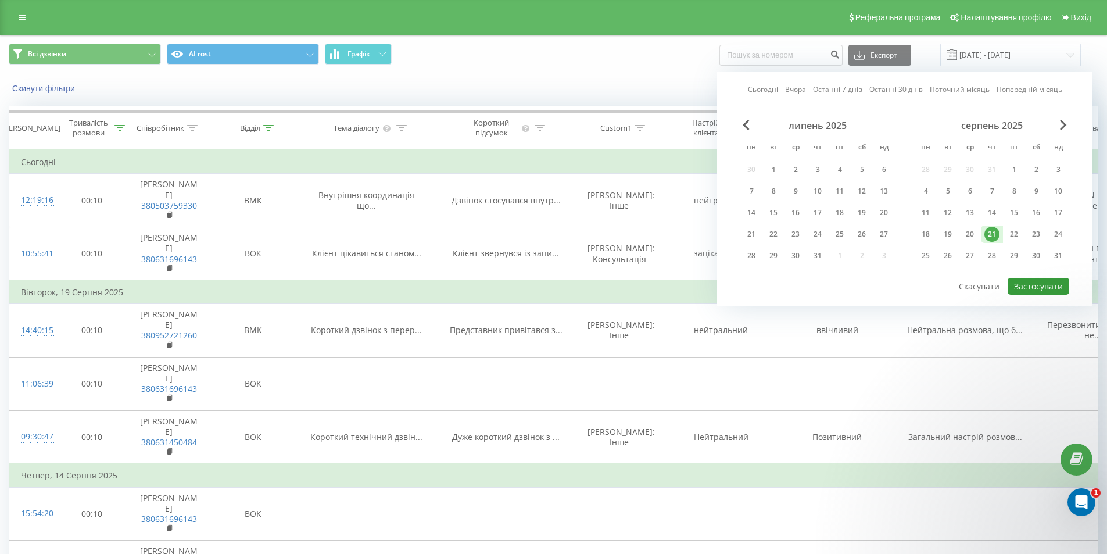
click at [1024, 290] on button "Застосувати" at bounding box center [1038, 286] width 62 height 17
type input "[DATE] - [DATE]"
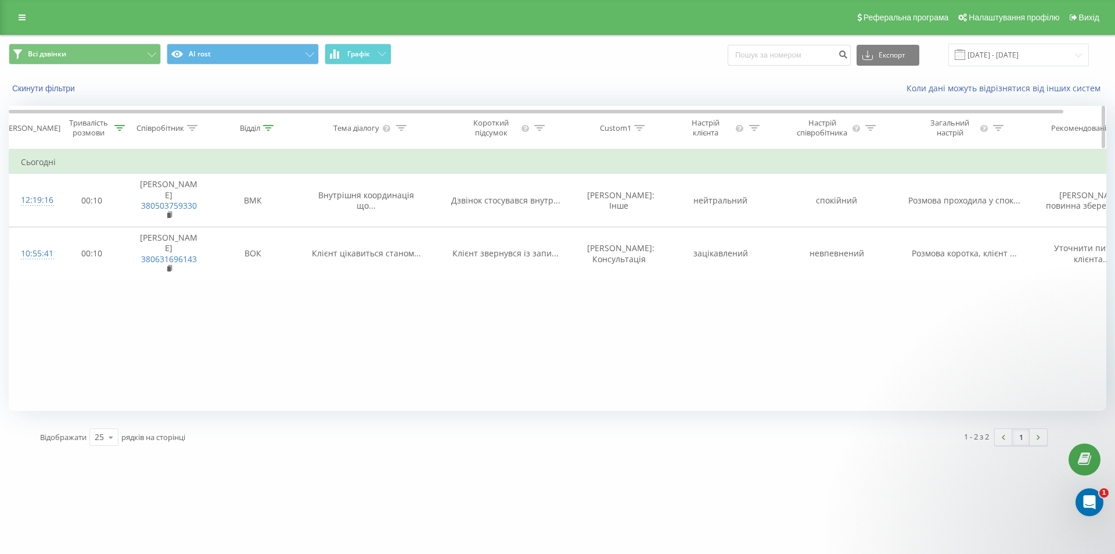
click at [118, 128] on icon at bounding box center [119, 128] width 10 height 6
click at [115, 185] on div at bounding box center [85, 184] width 83 height 11
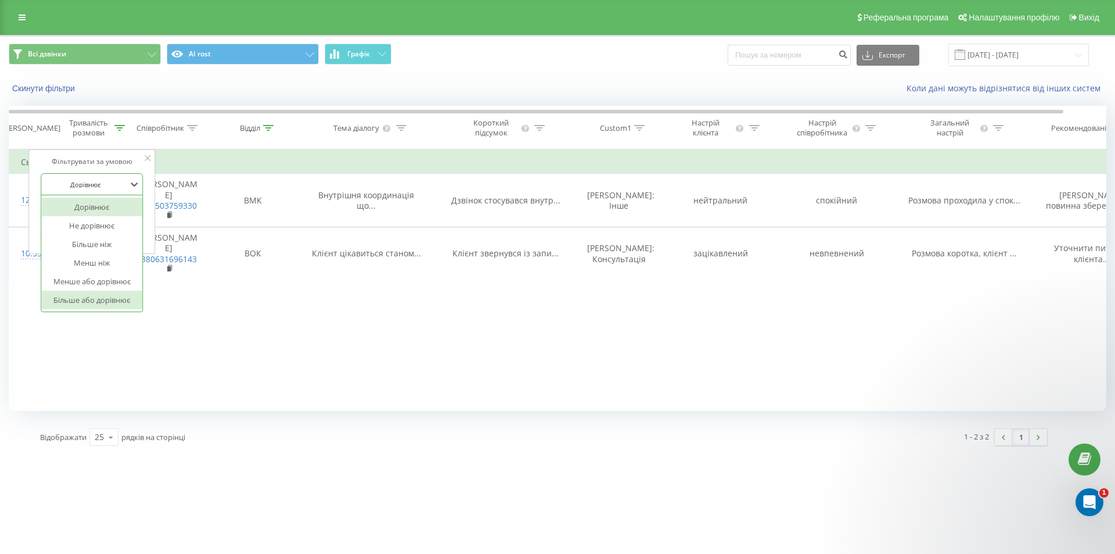
click at [113, 302] on div "Більше або дорівнює" at bounding box center [91, 299] width 101 height 19
click at [114, 233] on span "OK" at bounding box center [117, 234] width 33 height 18
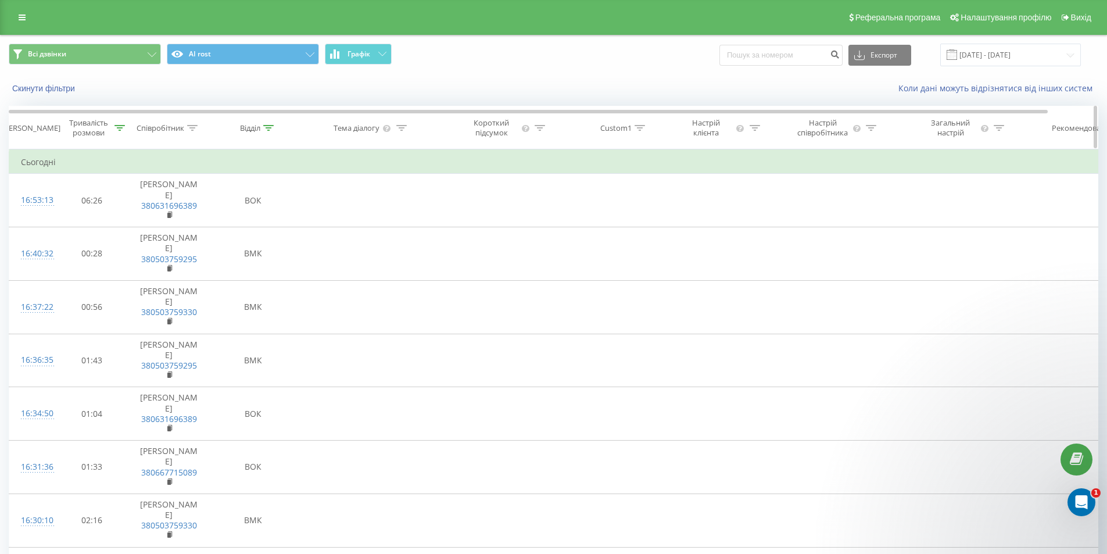
click at [49, 129] on div "[PERSON_NAME]" at bounding box center [31, 128] width 59 height 10
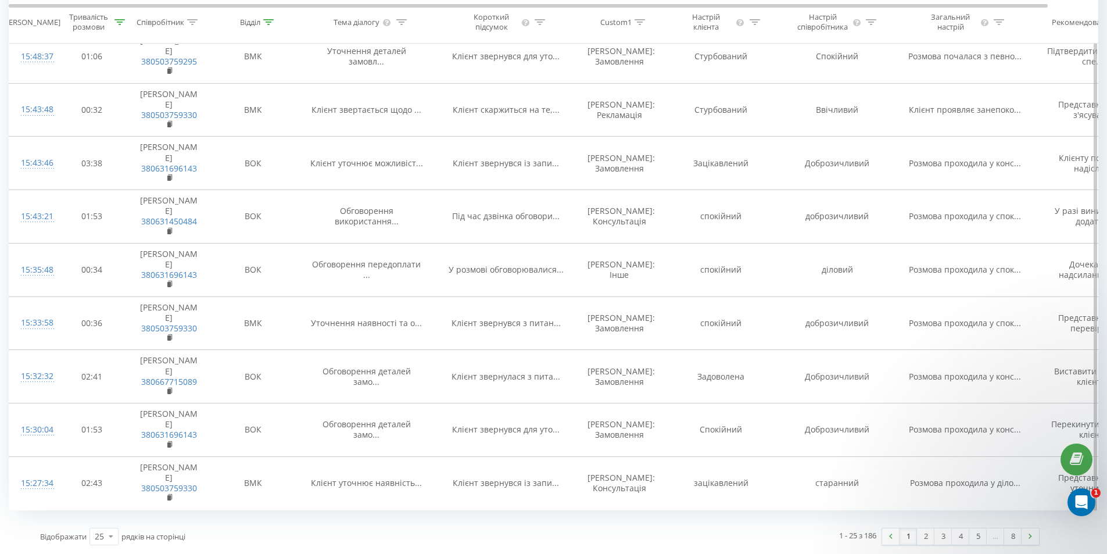
scroll to position [1104, 0]
